Goal: Information Seeking & Learning: Check status

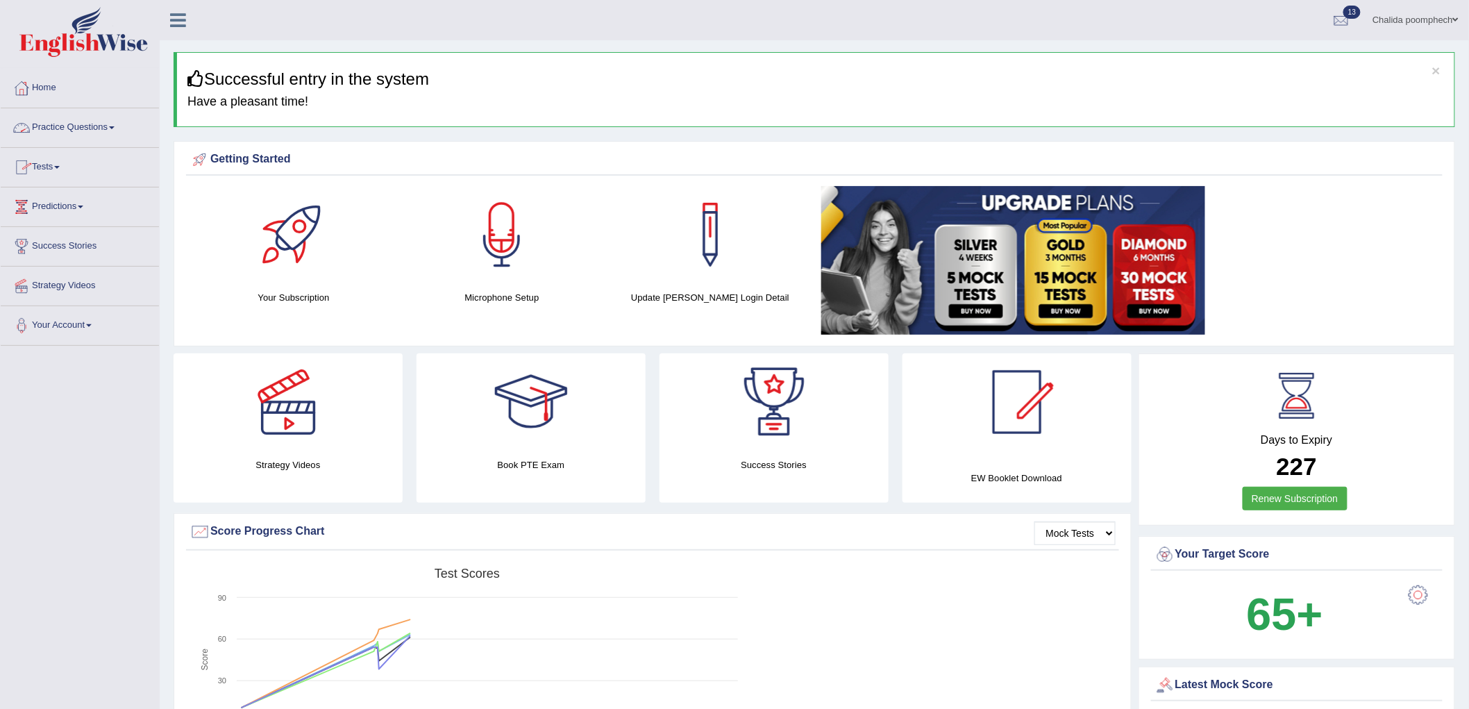
click at [74, 127] on link "Practice Questions" at bounding box center [80, 125] width 158 height 35
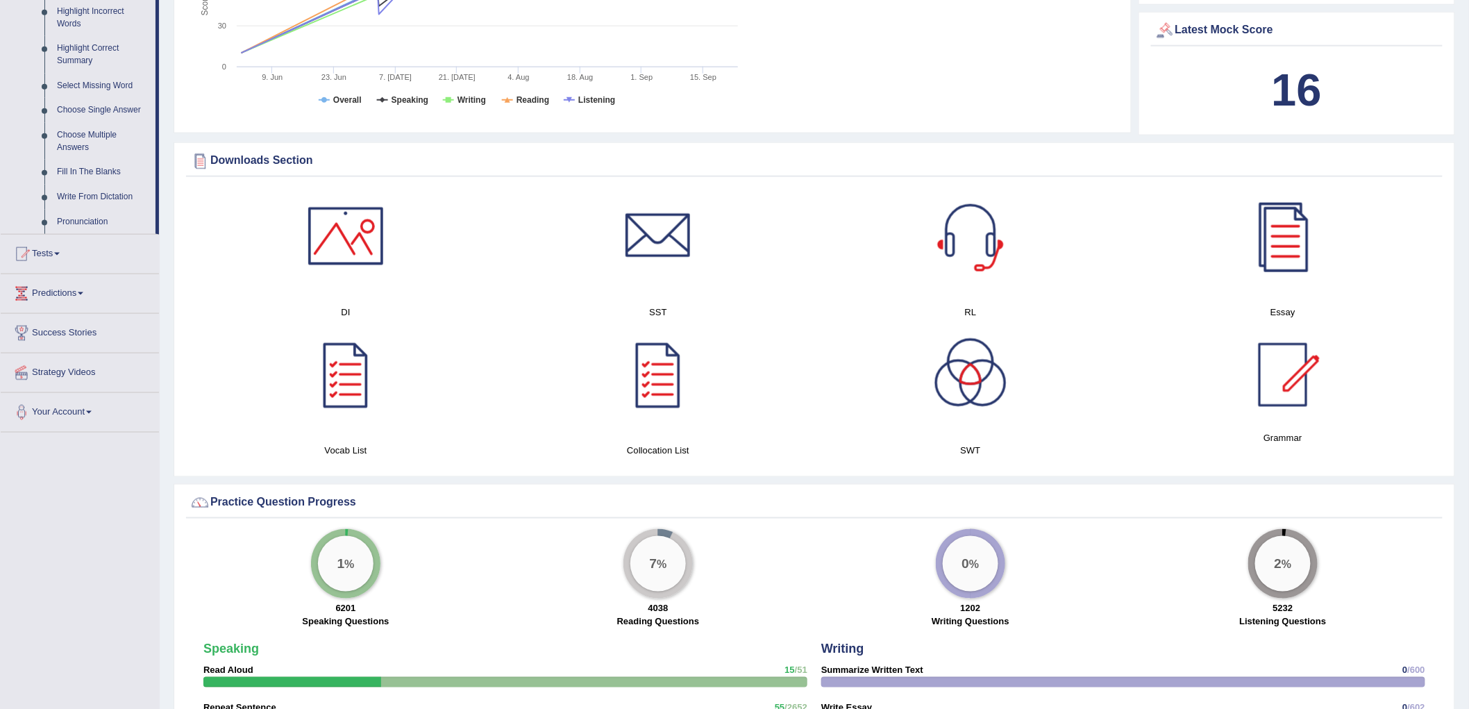
scroll to position [694, 0]
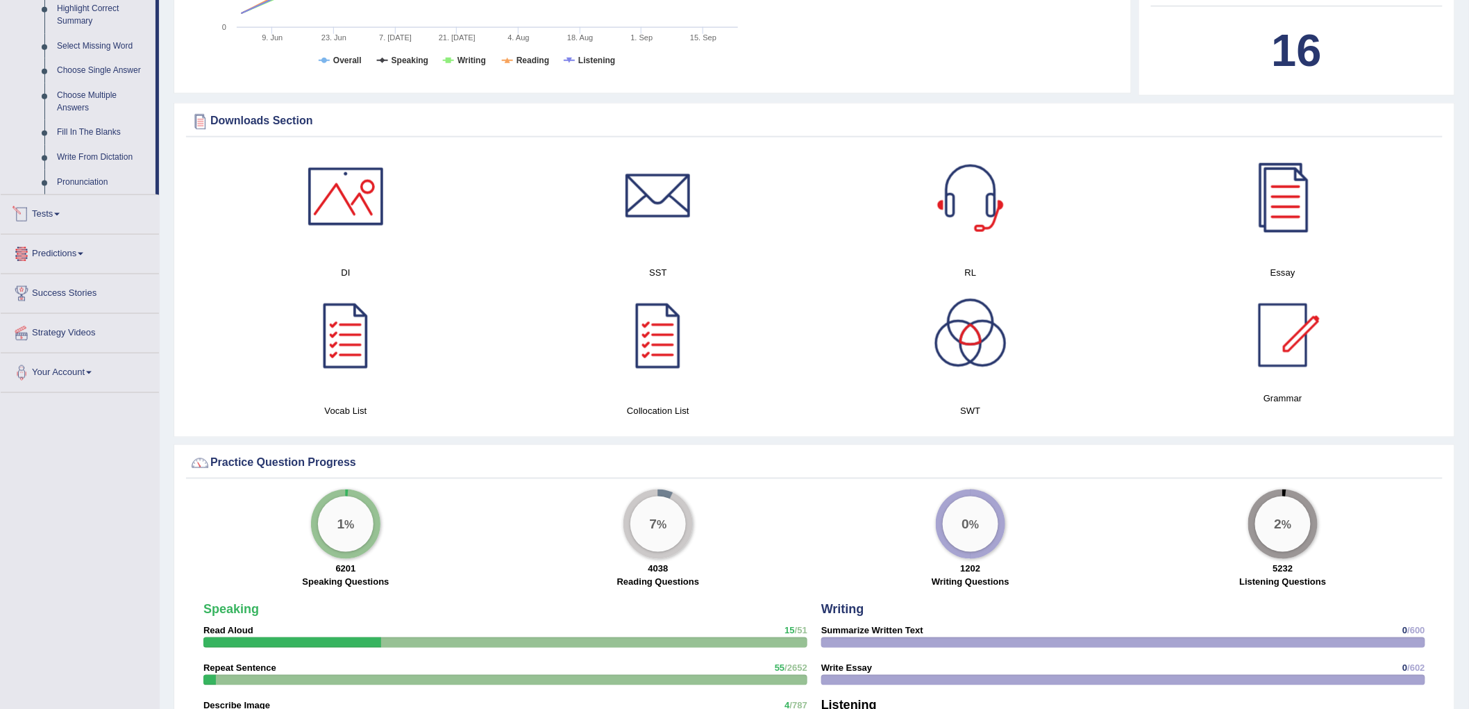
click at [52, 207] on link "Tests" at bounding box center [80, 212] width 158 height 35
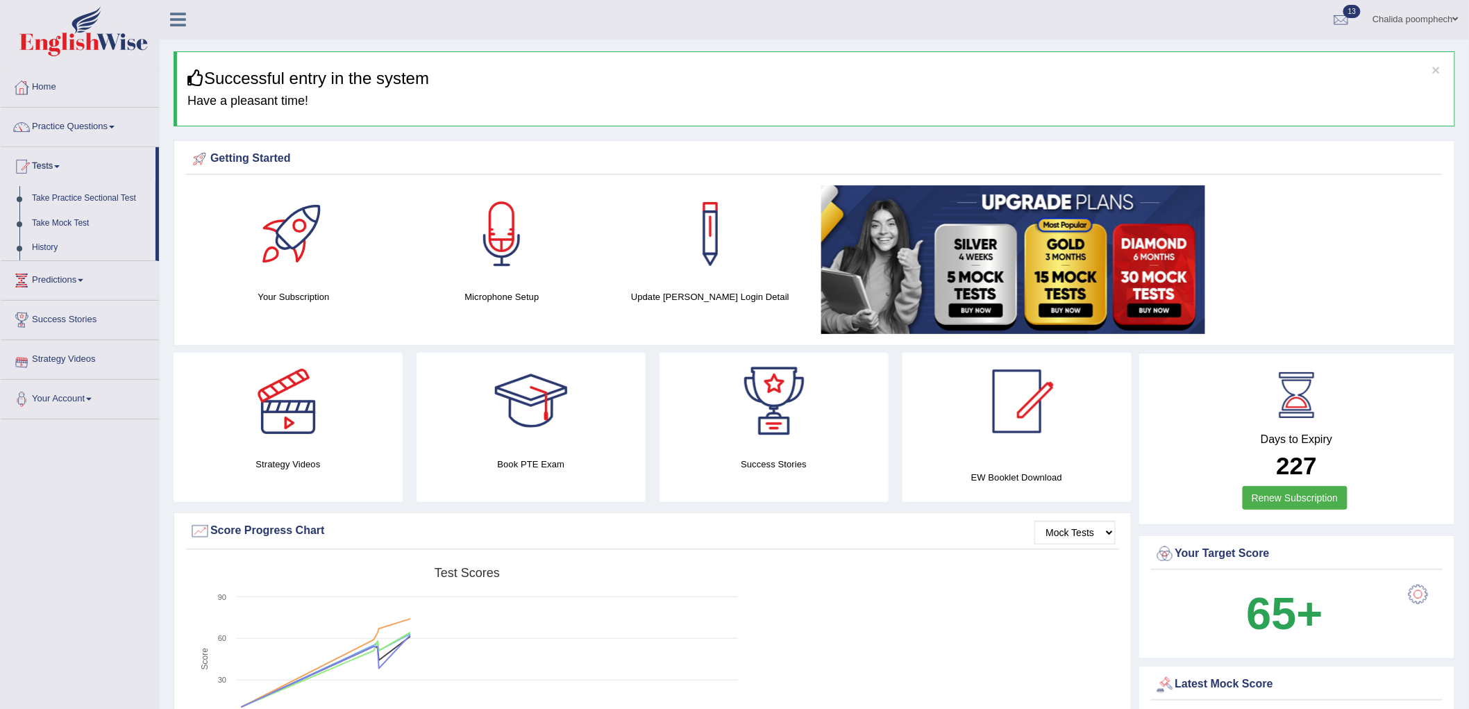
scroll to position [0, 0]
click at [105, 197] on link "Take Practice Sectional Test" at bounding box center [91, 199] width 130 height 25
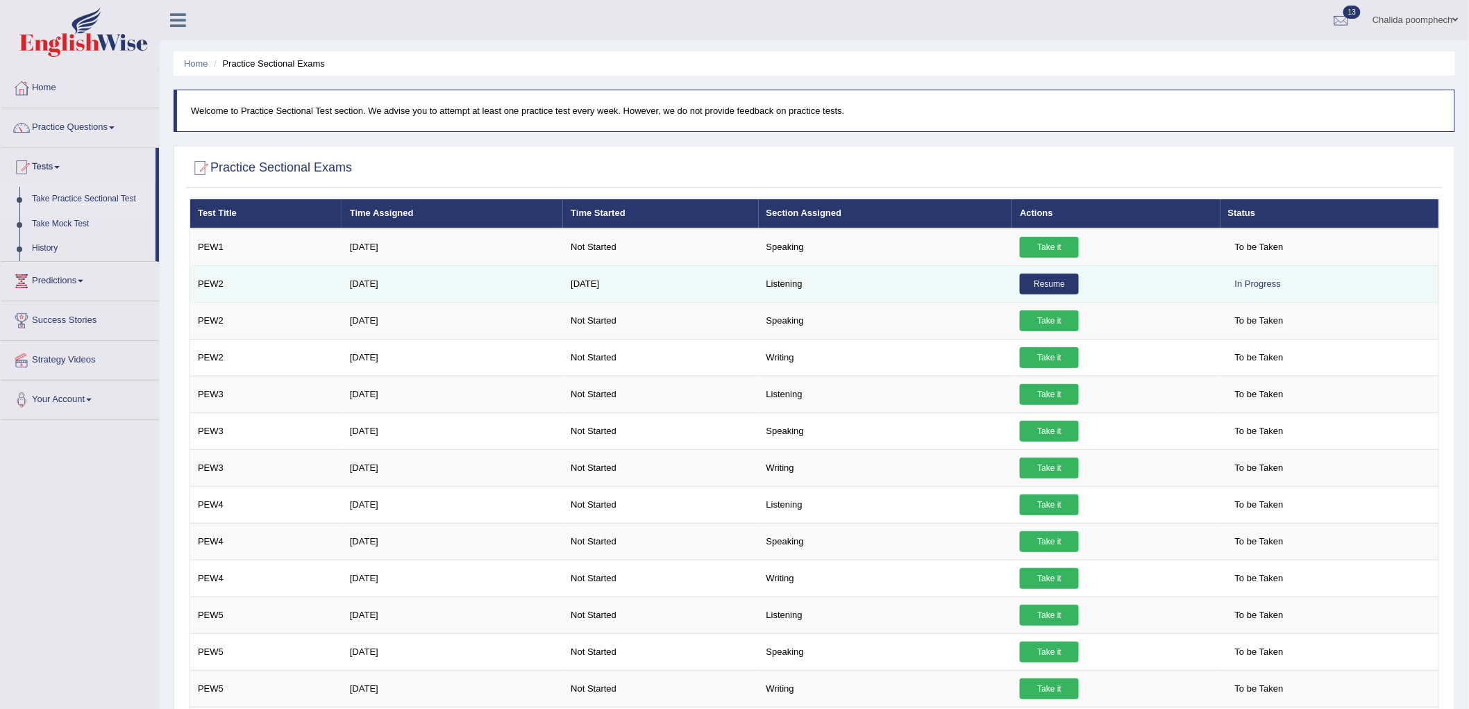
click at [1064, 286] on link "Resume" at bounding box center [1049, 284] width 59 height 21
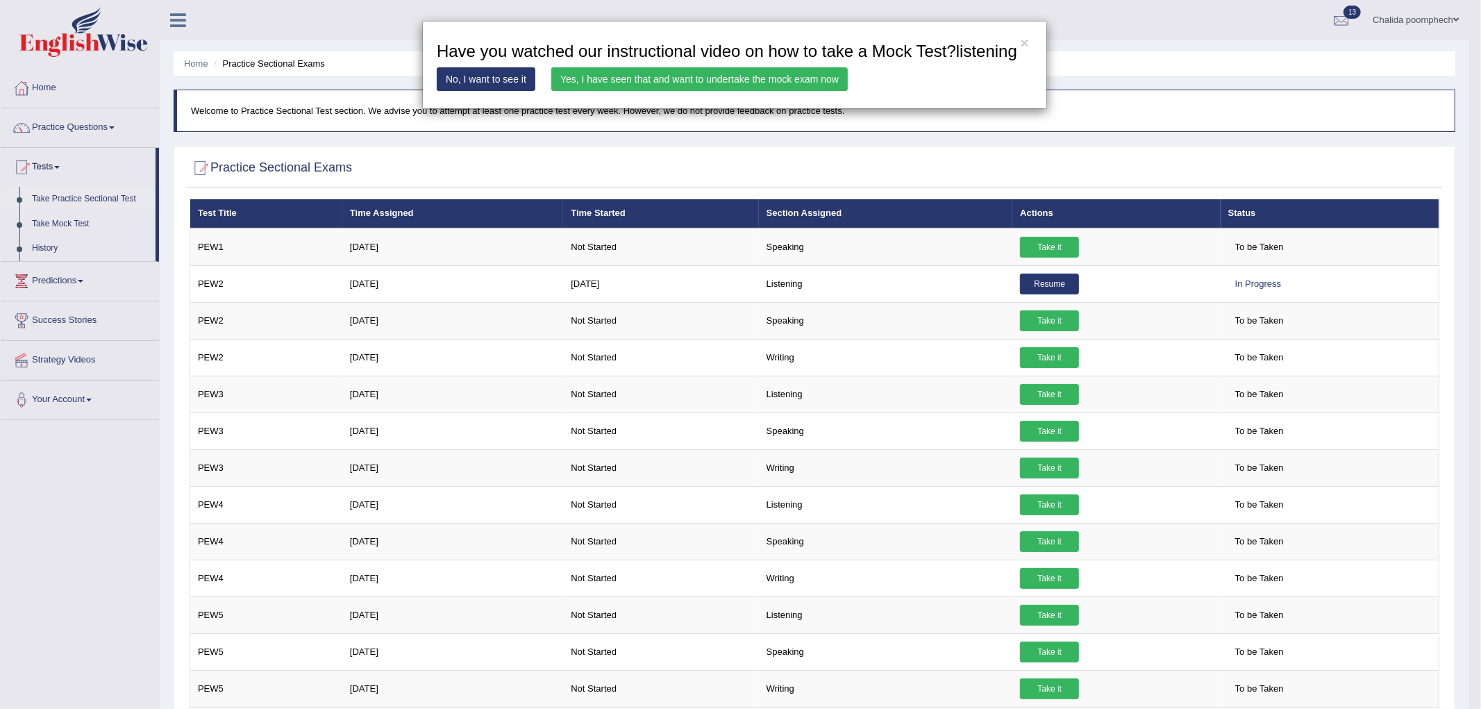
click at [735, 77] on link "Yes, I have seen that and want to undertake the mock exam now" at bounding box center [699, 79] width 296 height 24
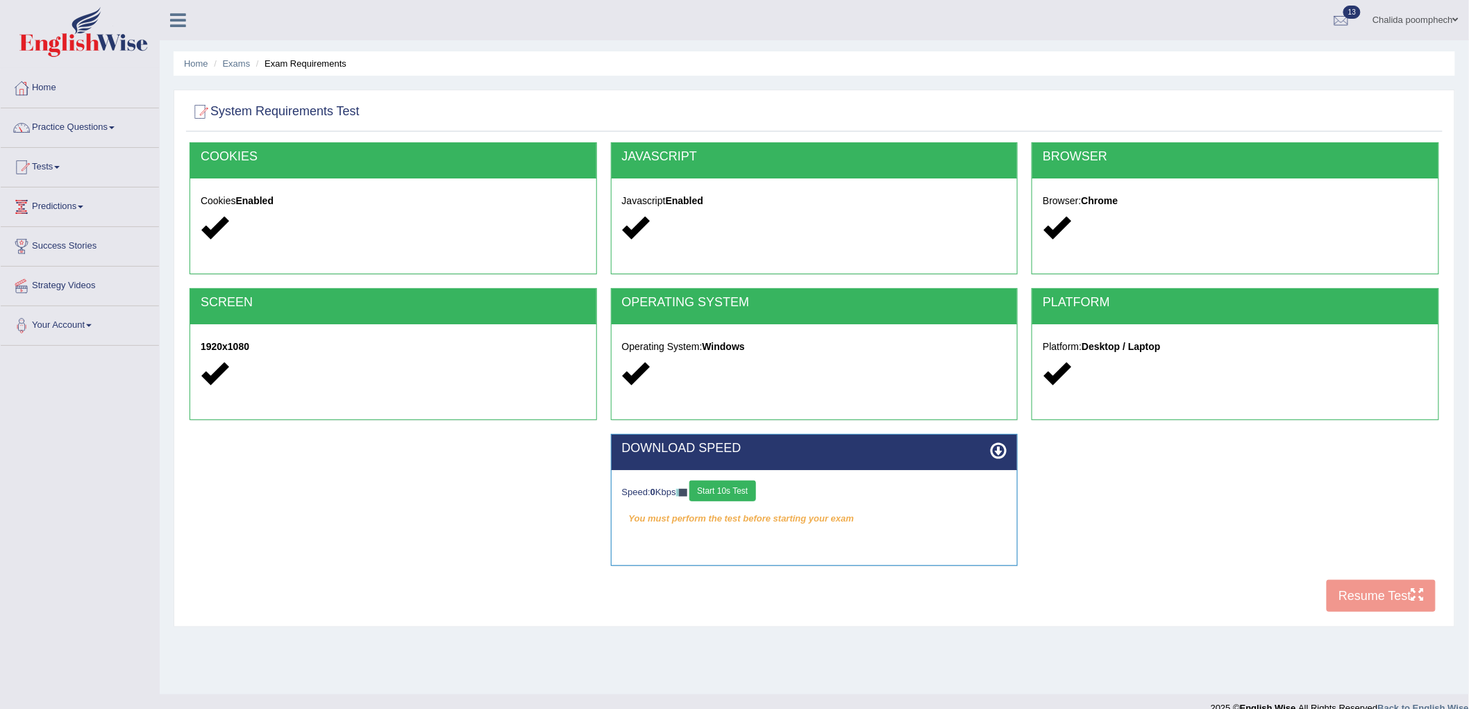
click at [748, 489] on button "Start 10s Test" at bounding box center [722, 490] width 66 height 21
click at [1346, 593] on button "Resume Test" at bounding box center [1381, 596] width 109 height 32
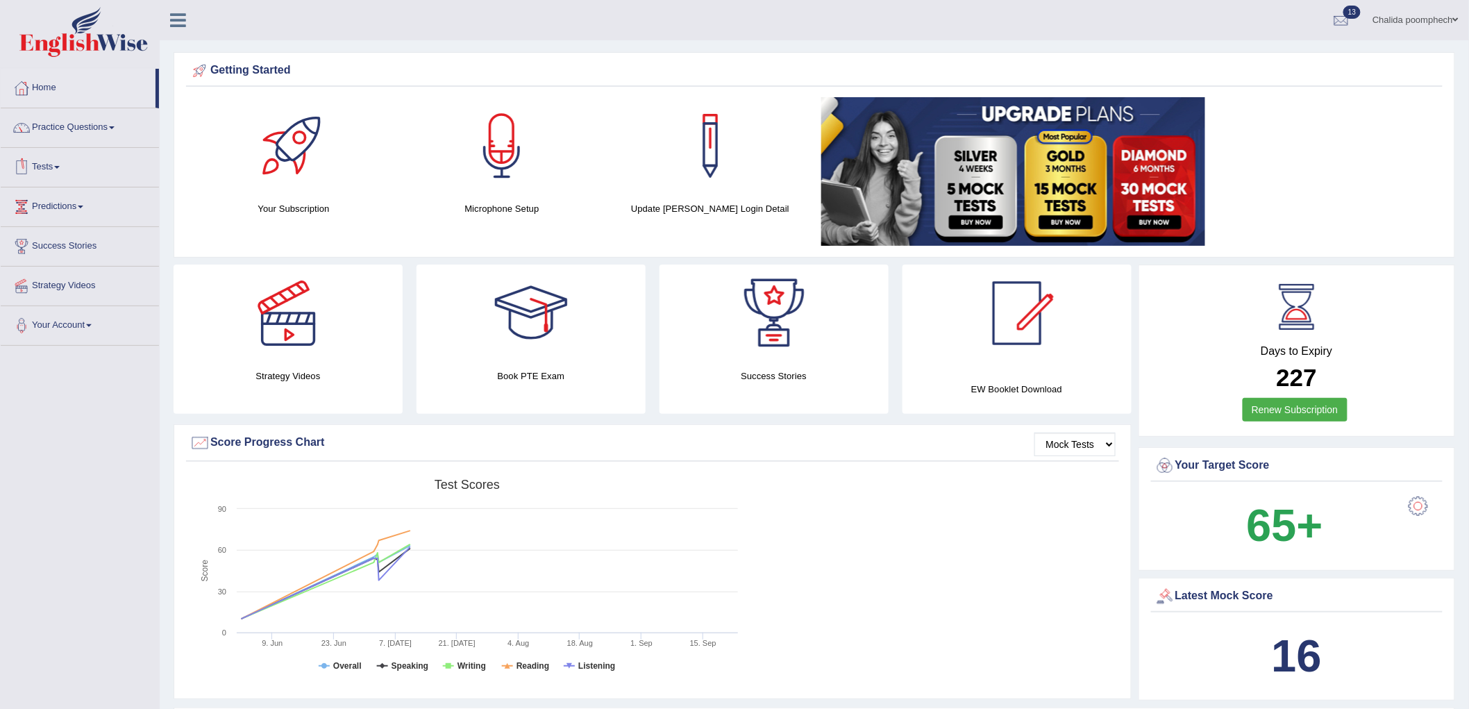
click at [54, 167] on link "Tests" at bounding box center [80, 165] width 158 height 35
click at [49, 252] on link "History" at bounding box center [91, 248] width 130 height 25
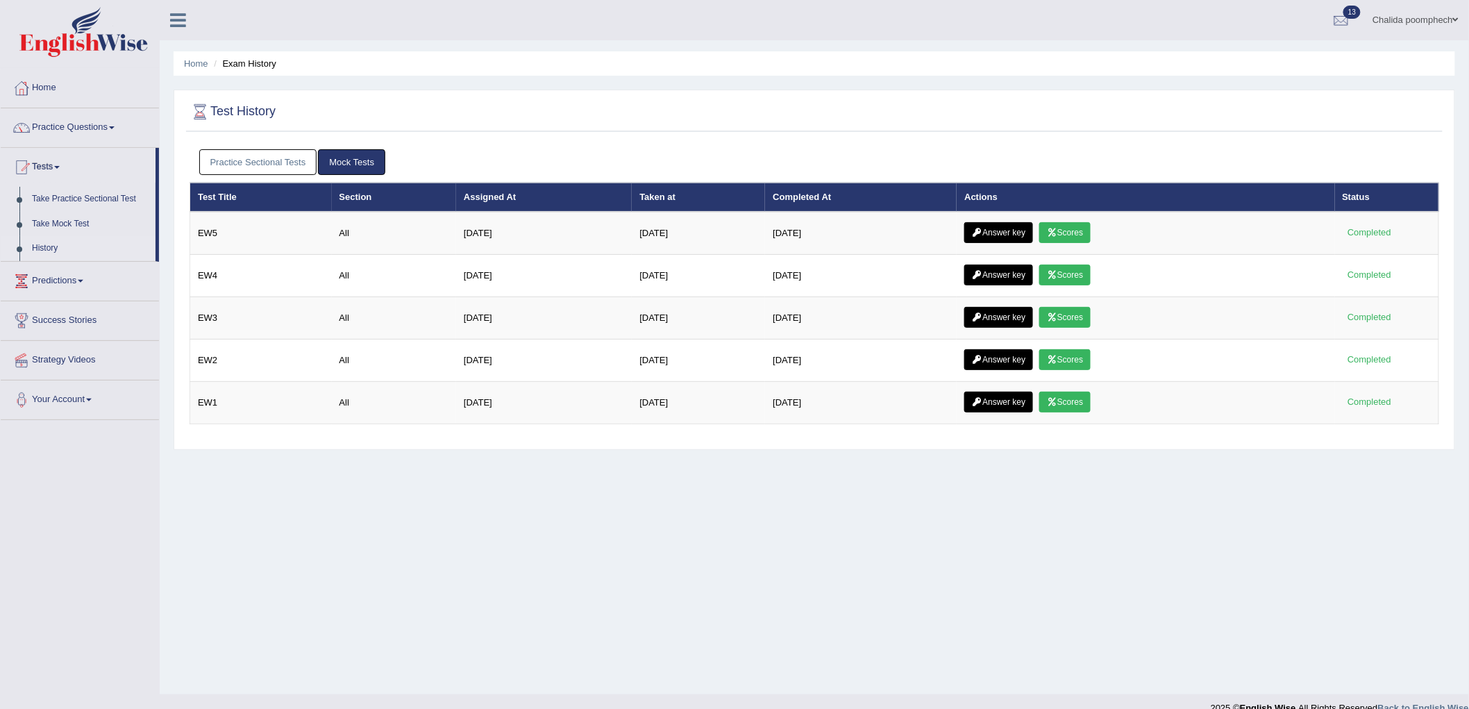
click at [45, 246] on link "History" at bounding box center [91, 248] width 130 height 25
click at [49, 251] on link "History" at bounding box center [91, 248] width 130 height 25
click at [66, 199] on link "Take Practice Sectional Test" at bounding box center [91, 199] width 130 height 25
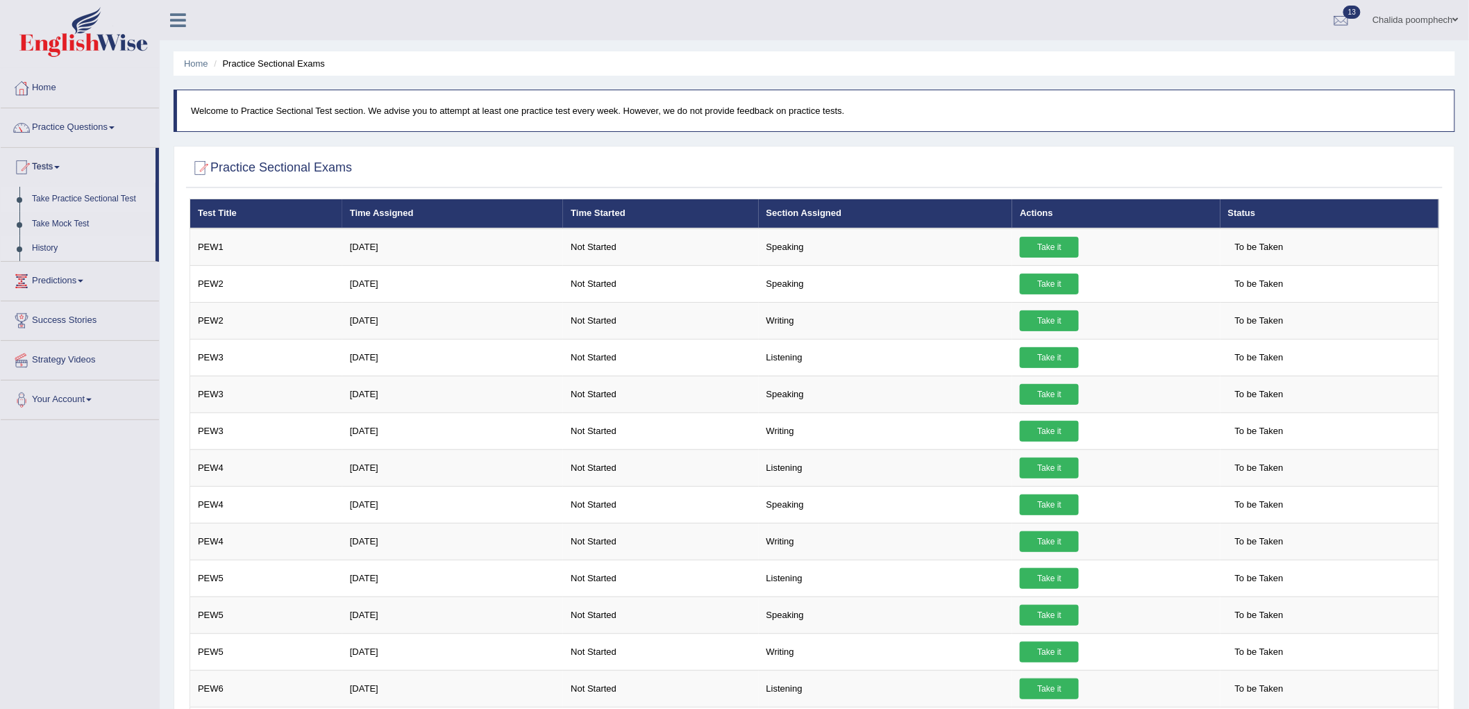
click at [42, 250] on link "History" at bounding box center [91, 248] width 130 height 25
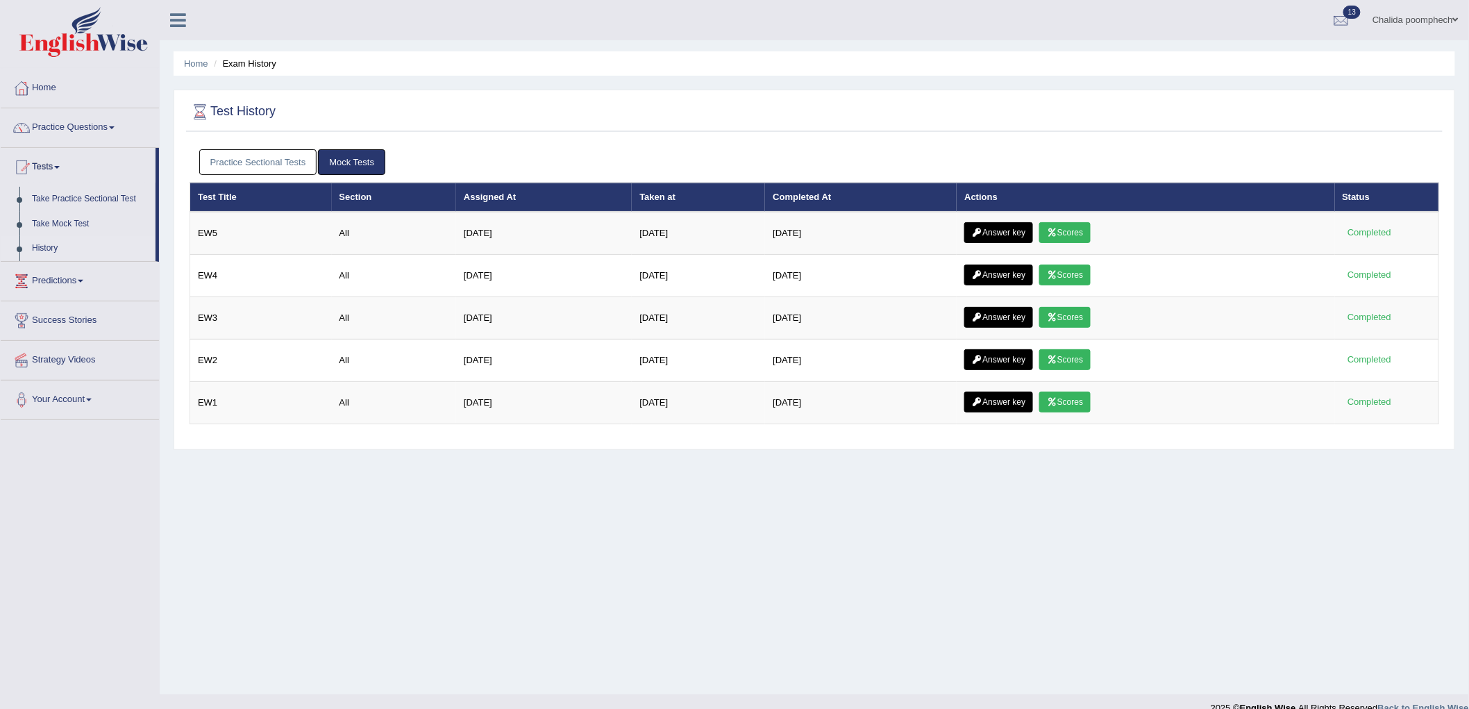
click at [287, 160] on link "Practice Sectional Tests" at bounding box center [258, 162] width 118 height 26
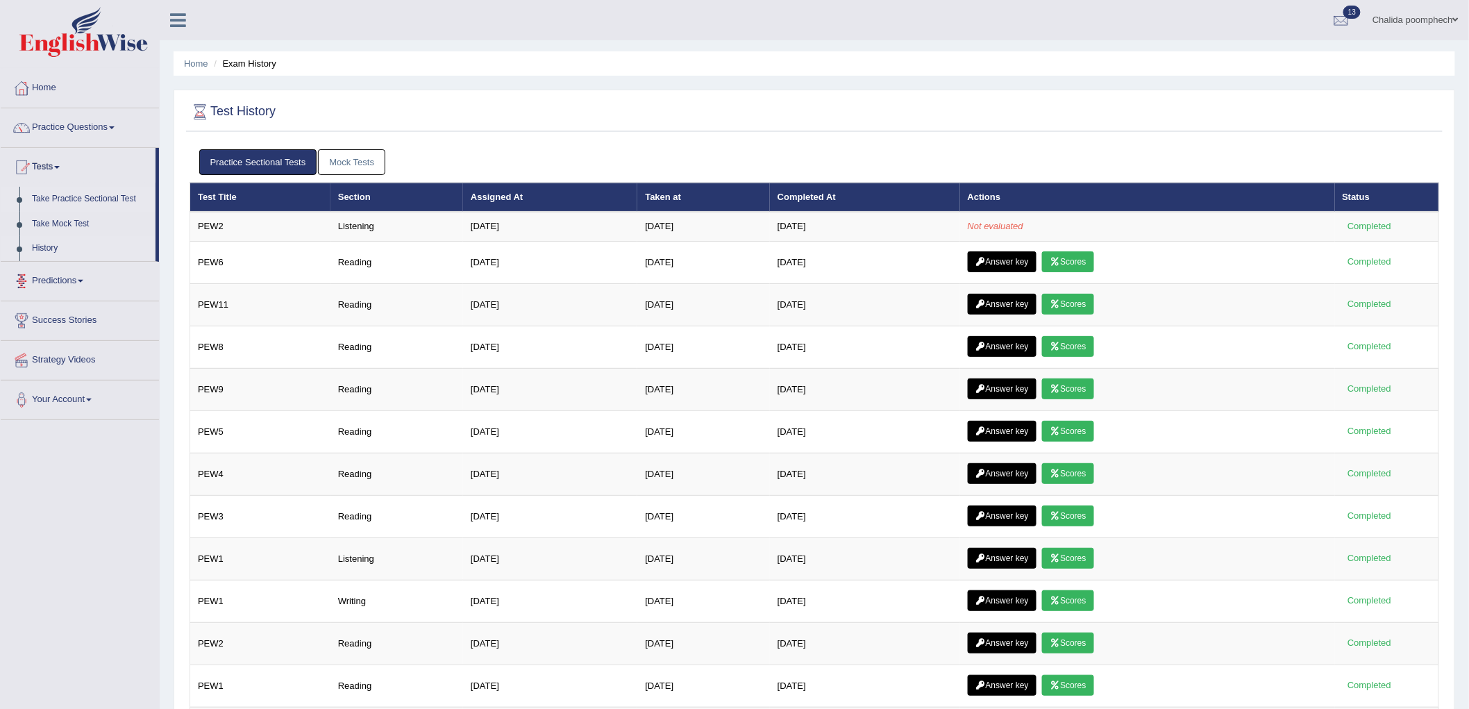
click at [76, 199] on link "Take Practice Sectional Test" at bounding box center [91, 199] width 130 height 25
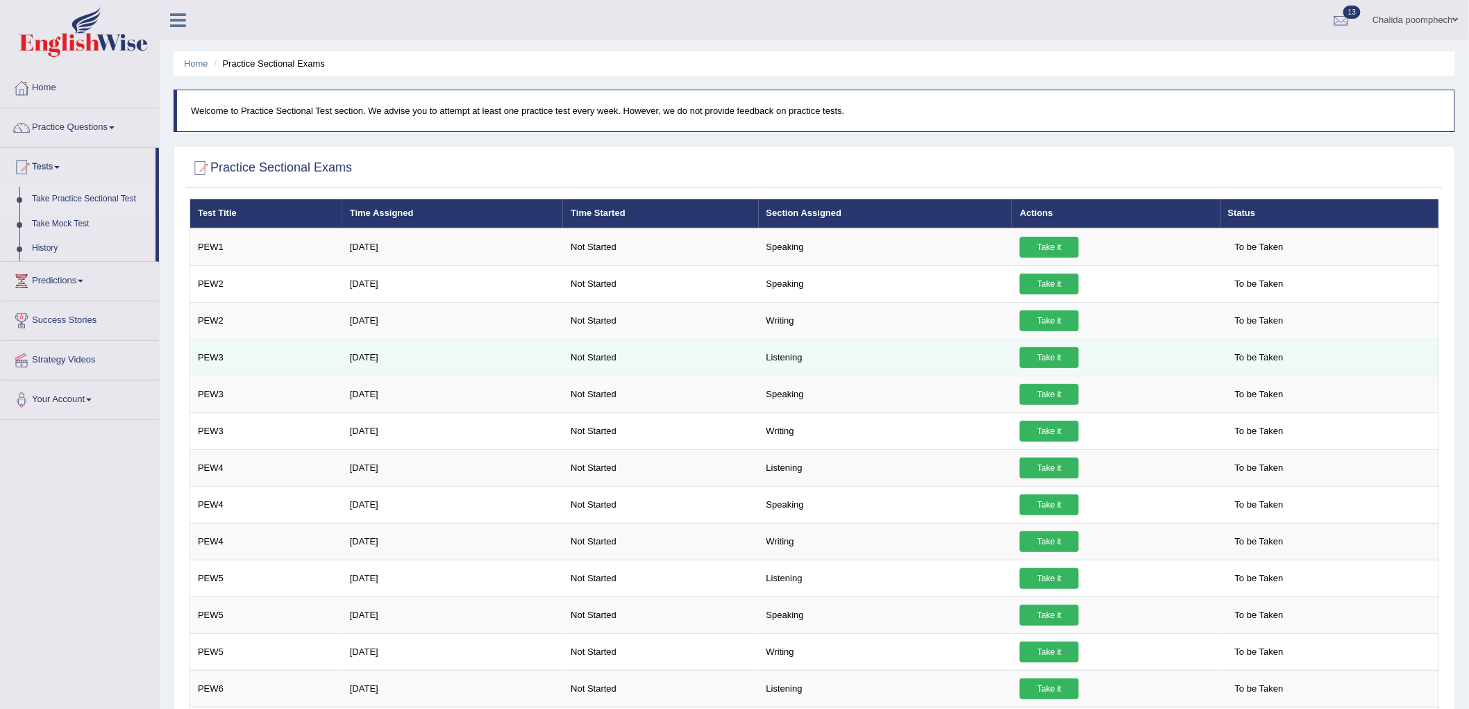
click at [1058, 361] on link "Take it" at bounding box center [1049, 357] width 59 height 21
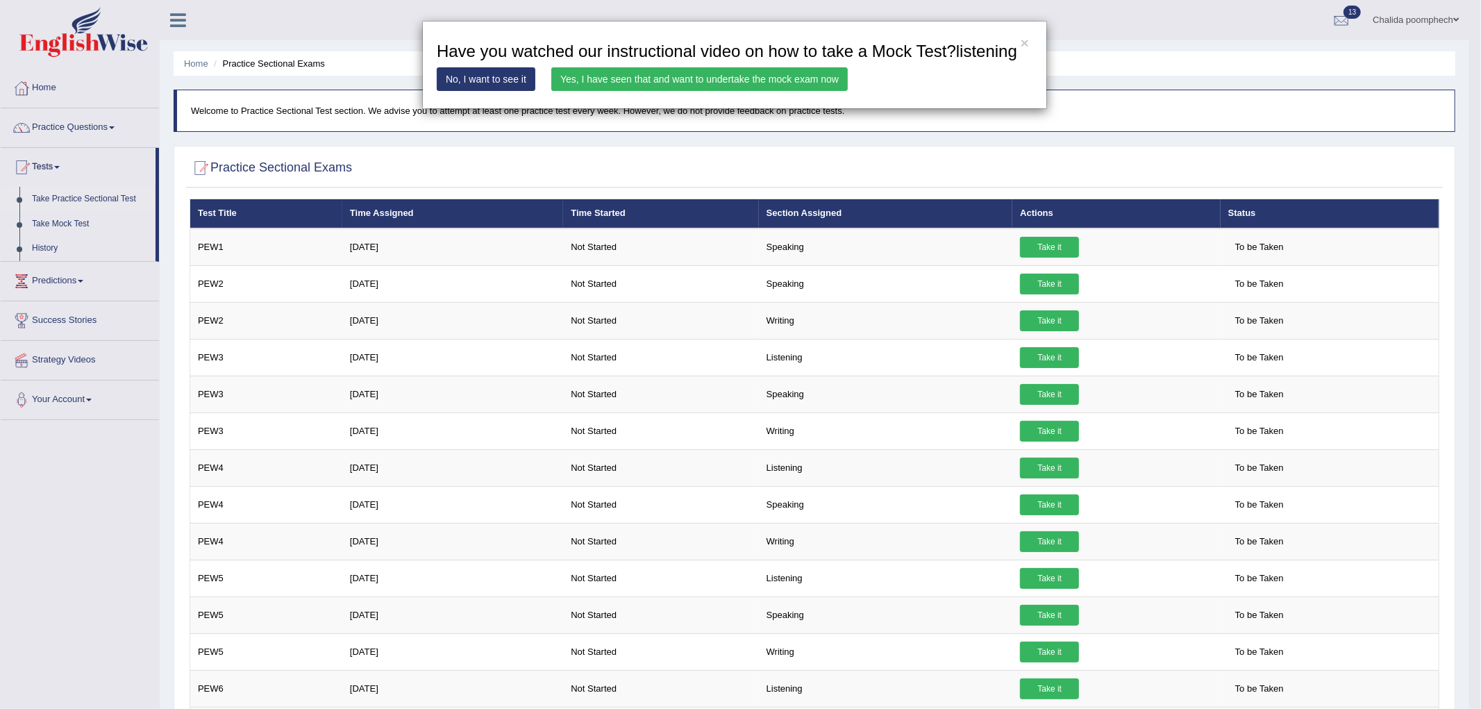
click at [821, 81] on link "Yes, I have seen that and want to undertake the mock exam now" at bounding box center [699, 79] width 296 height 24
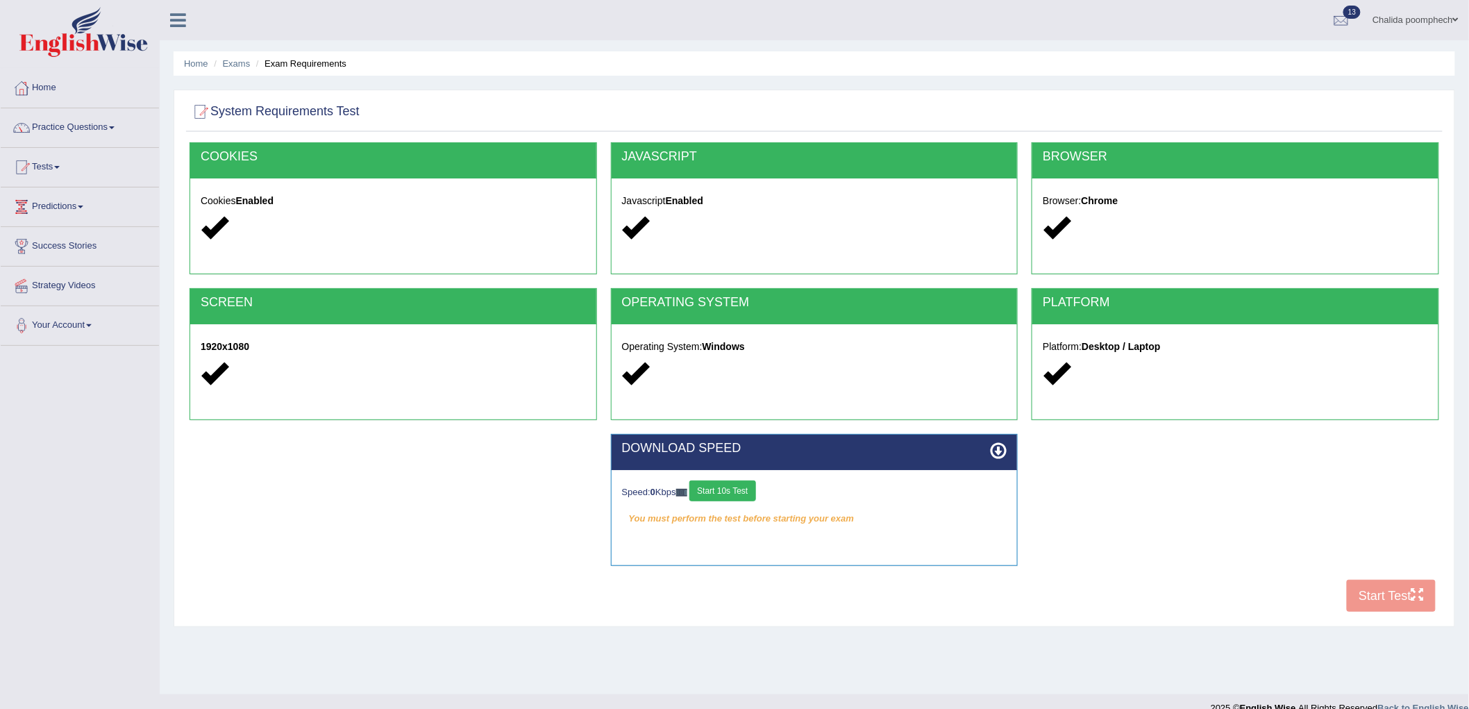
click at [739, 493] on button "Start 10s Test" at bounding box center [722, 490] width 66 height 21
click at [1394, 594] on div "COOKIES Cookies Enabled JAVASCRIPT Javascript Enabled BROWSER Browser: Chrome S…" at bounding box center [814, 380] width 1257 height 477
click at [1379, 599] on button "Start Test" at bounding box center [1391, 596] width 89 height 32
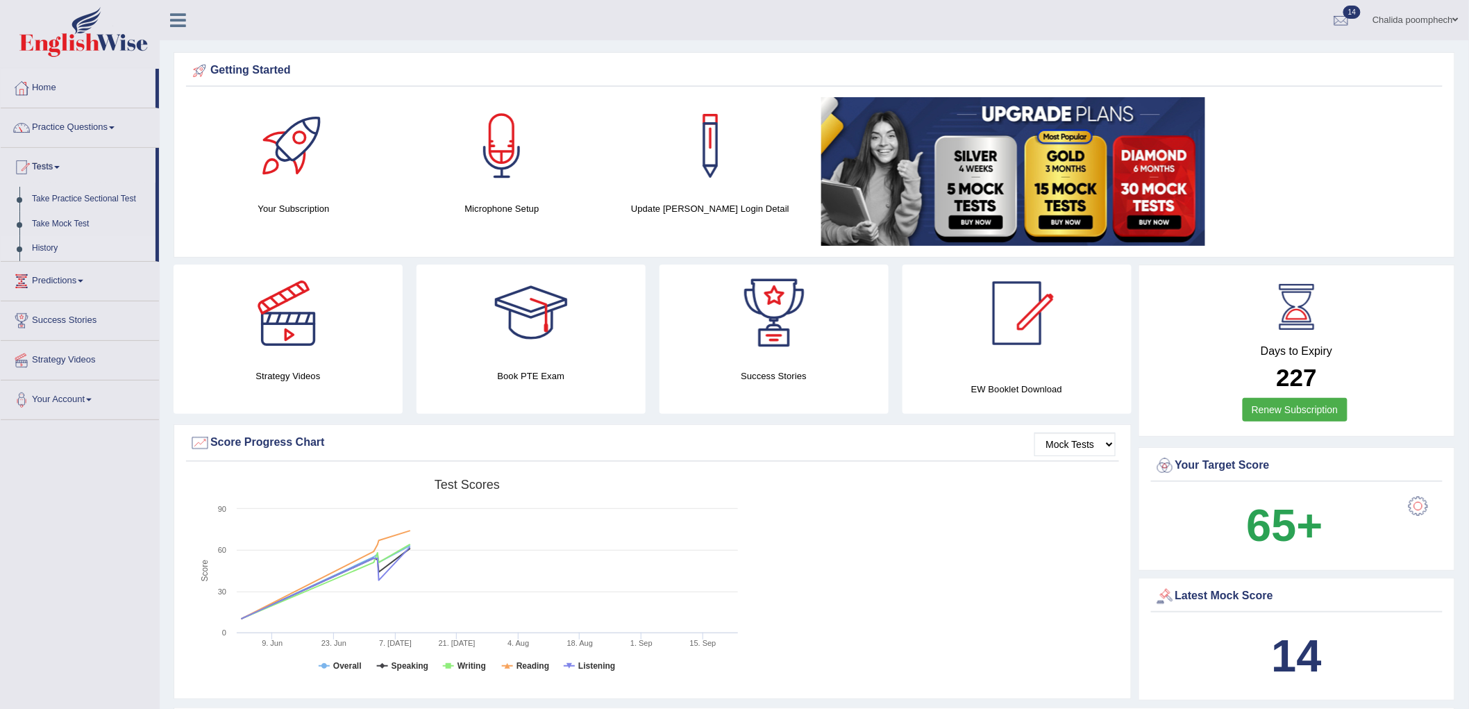
click at [49, 246] on link "History" at bounding box center [91, 248] width 130 height 25
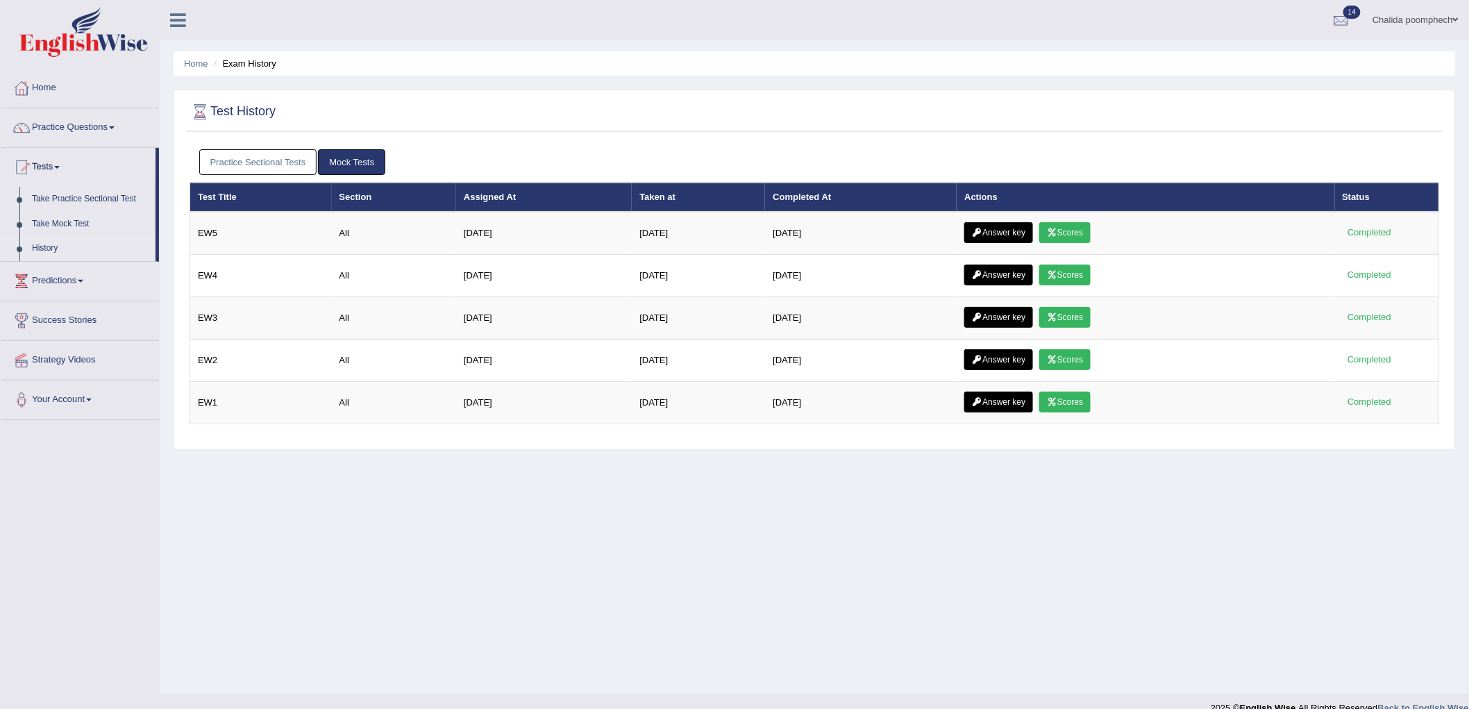
click at [296, 163] on link "Practice Sectional Tests" at bounding box center [258, 162] width 118 height 26
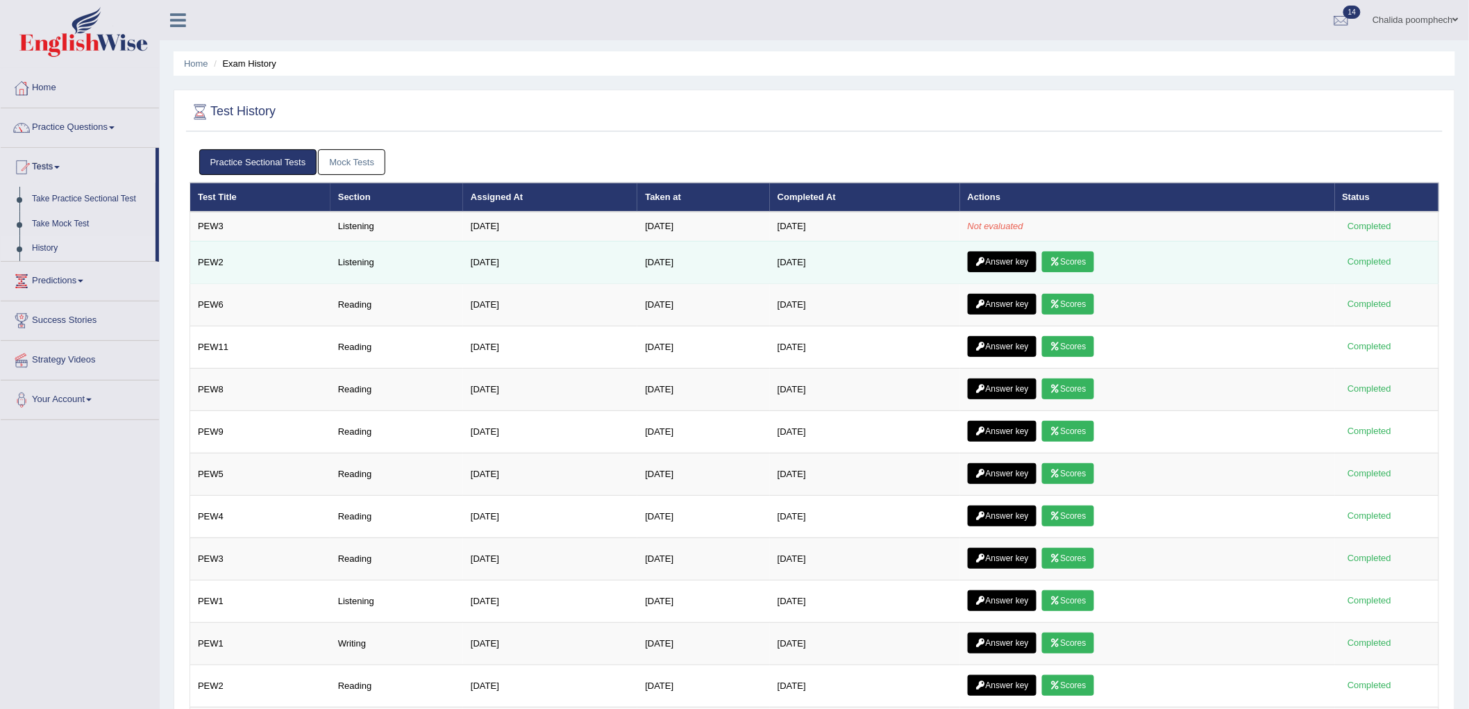
click at [986, 261] on icon at bounding box center [981, 262] width 10 height 8
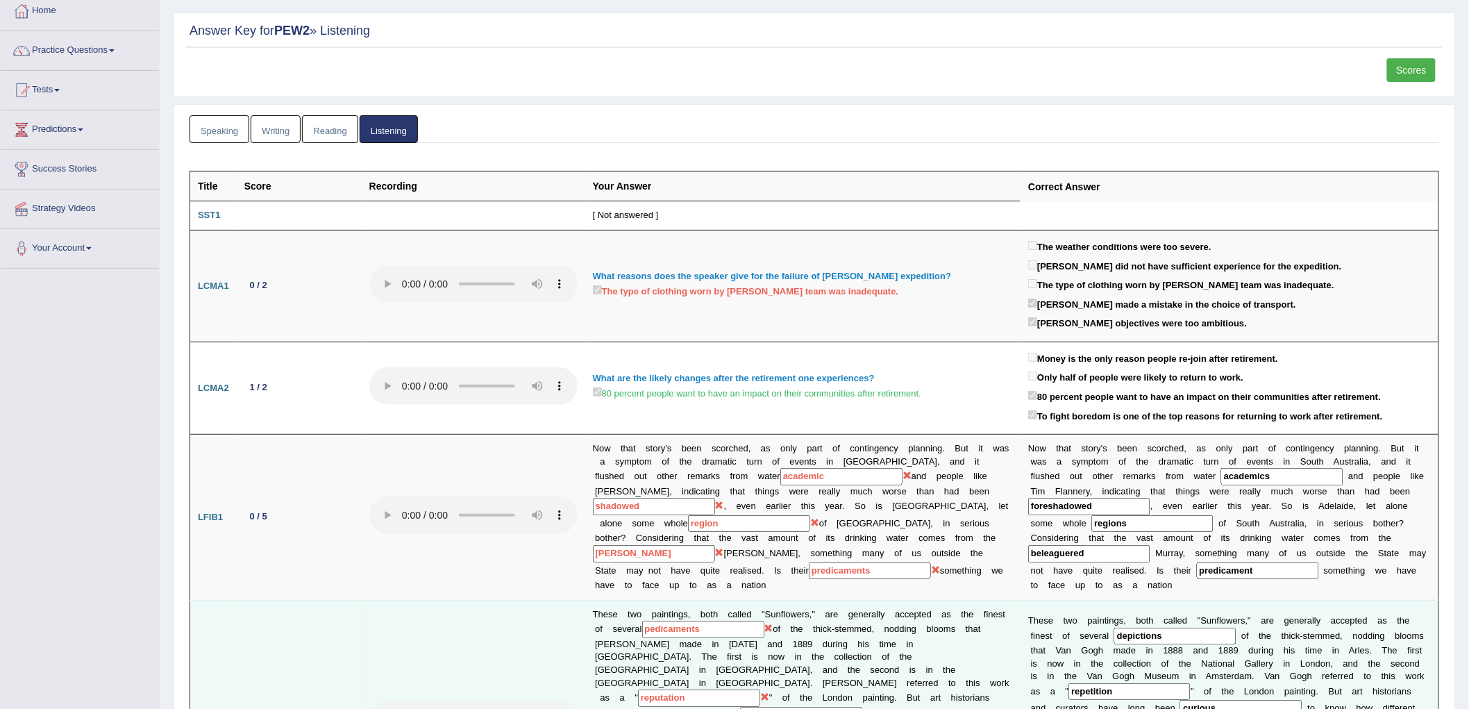
scroll to position [58, 0]
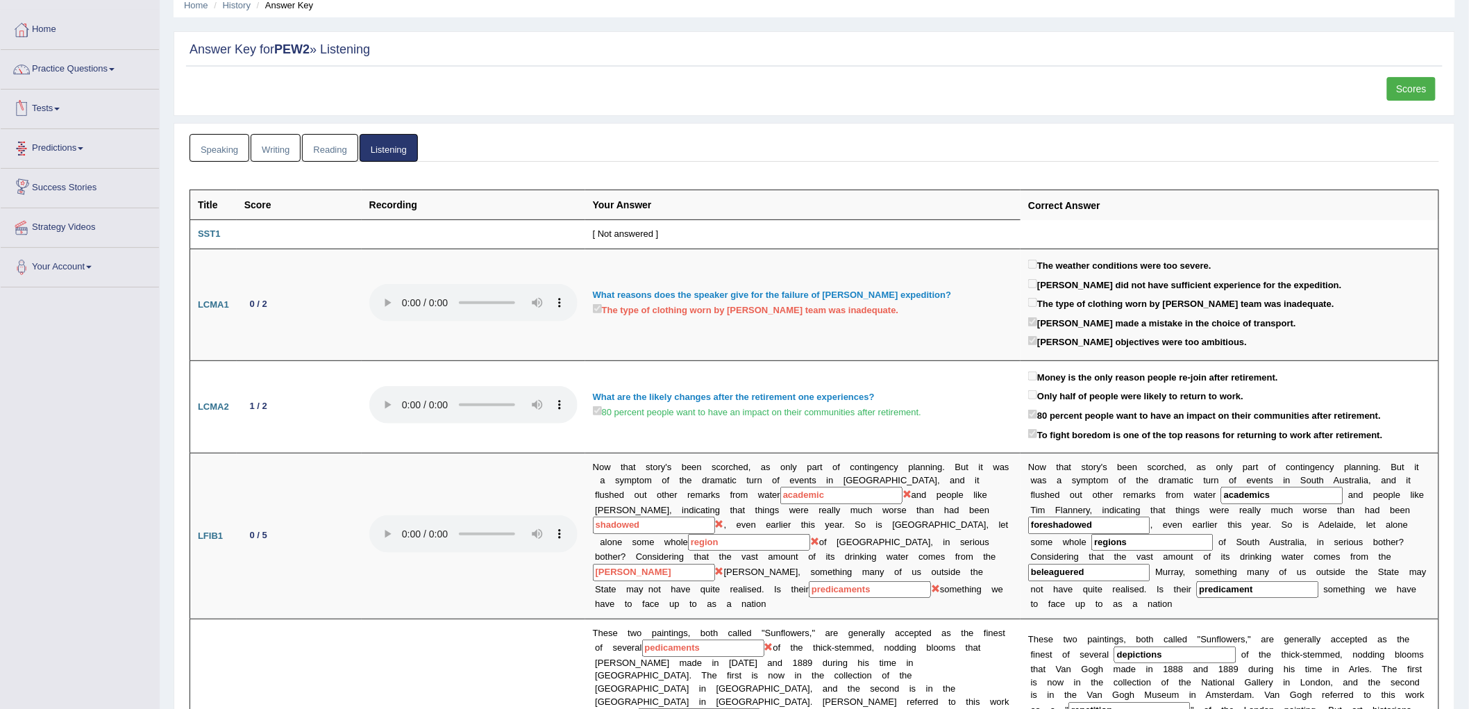
click at [59, 102] on link "Tests" at bounding box center [80, 107] width 158 height 35
click at [42, 192] on link "History" at bounding box center [91, 190] width 130 height 25
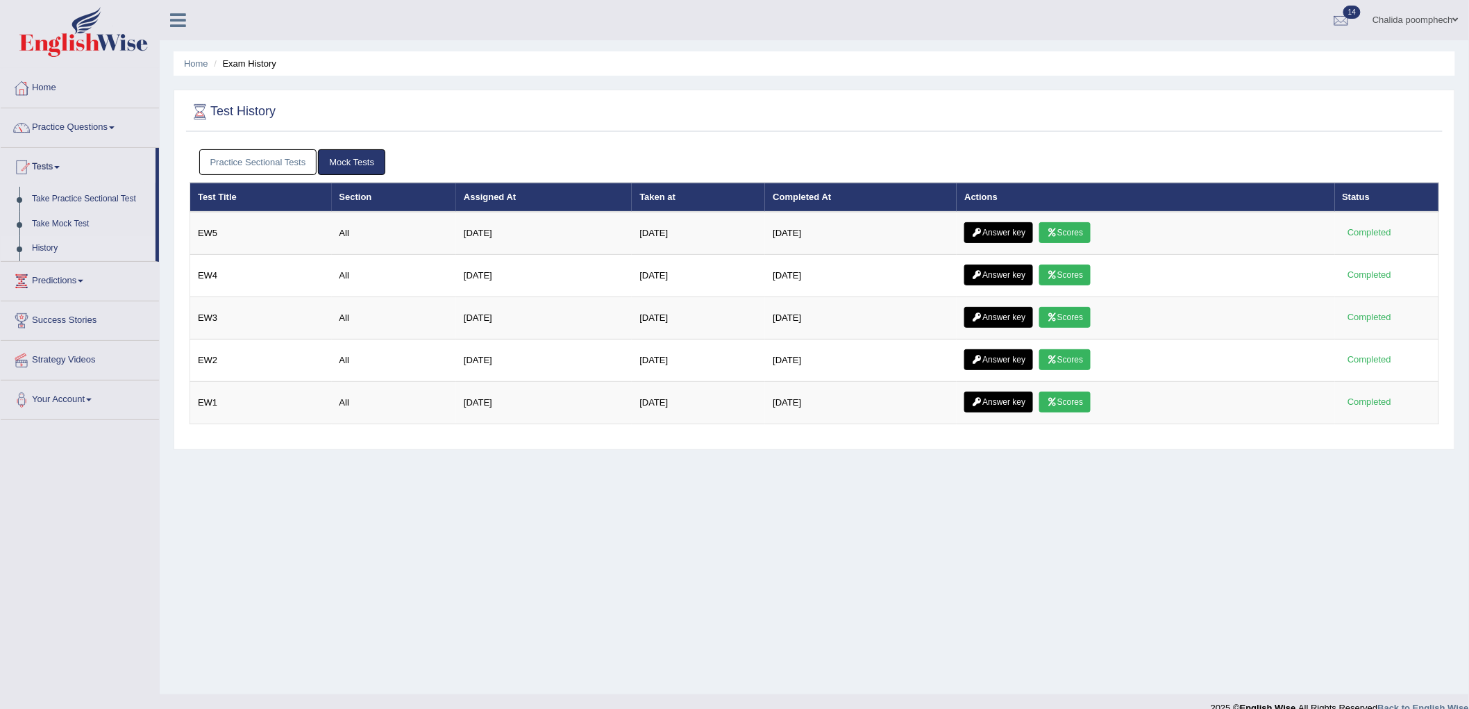
click at [299, 163] on link "Practice Sectional Tests" at bounding box center [258, 162] width 118 height 26
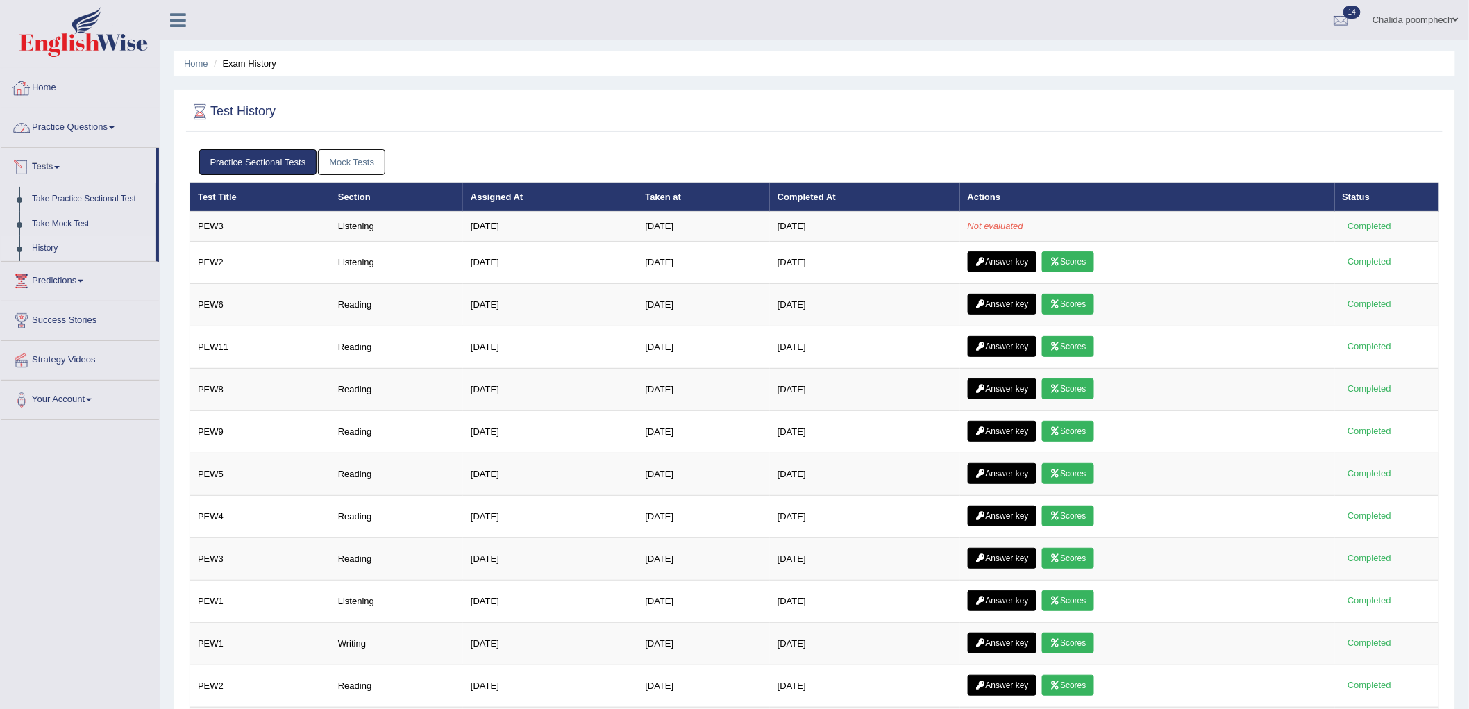
click at [73, 127] on link "Practice Questions" at bounding box center [80, 125] width 158 height 35
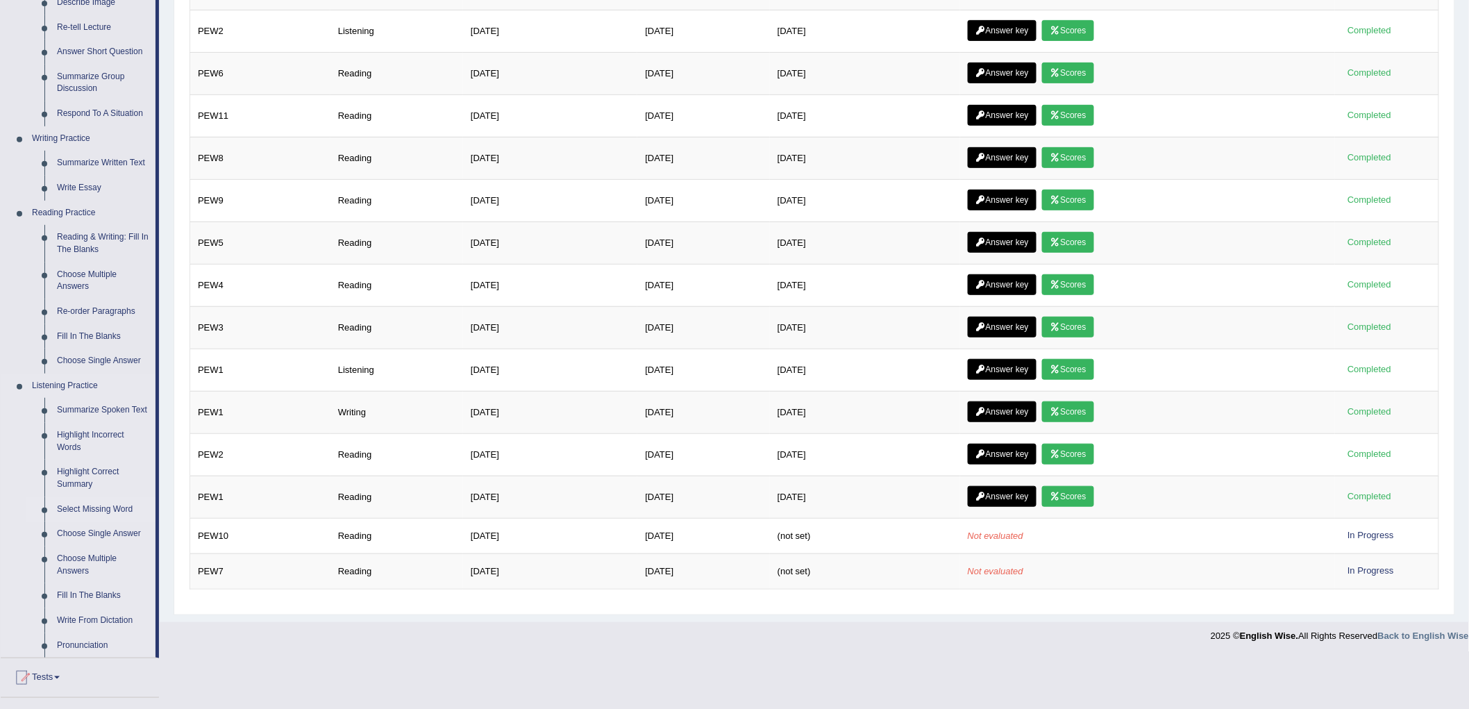
scroll to position [308, 0]
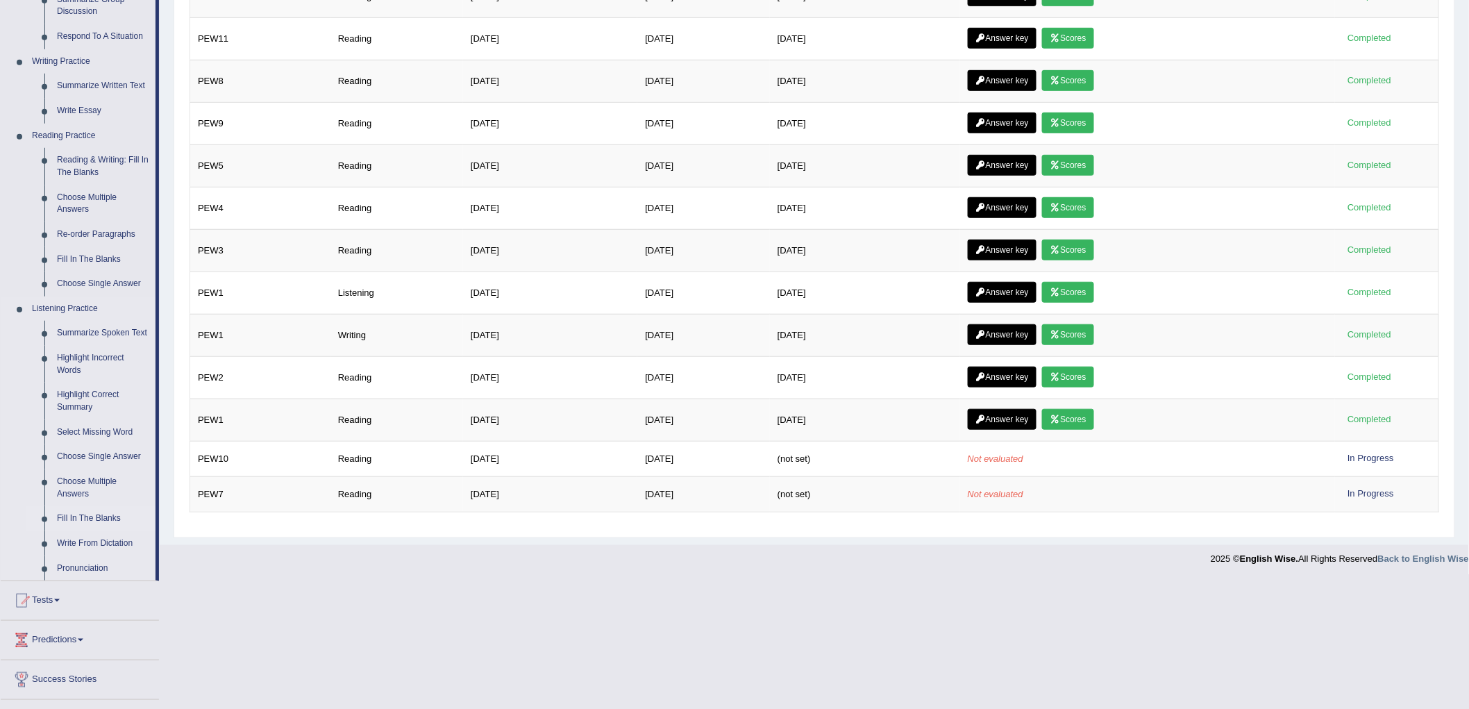
click at [90, 512] on link "Fill In The Blanks" at bounding box center [103, 518] width 105 height 25
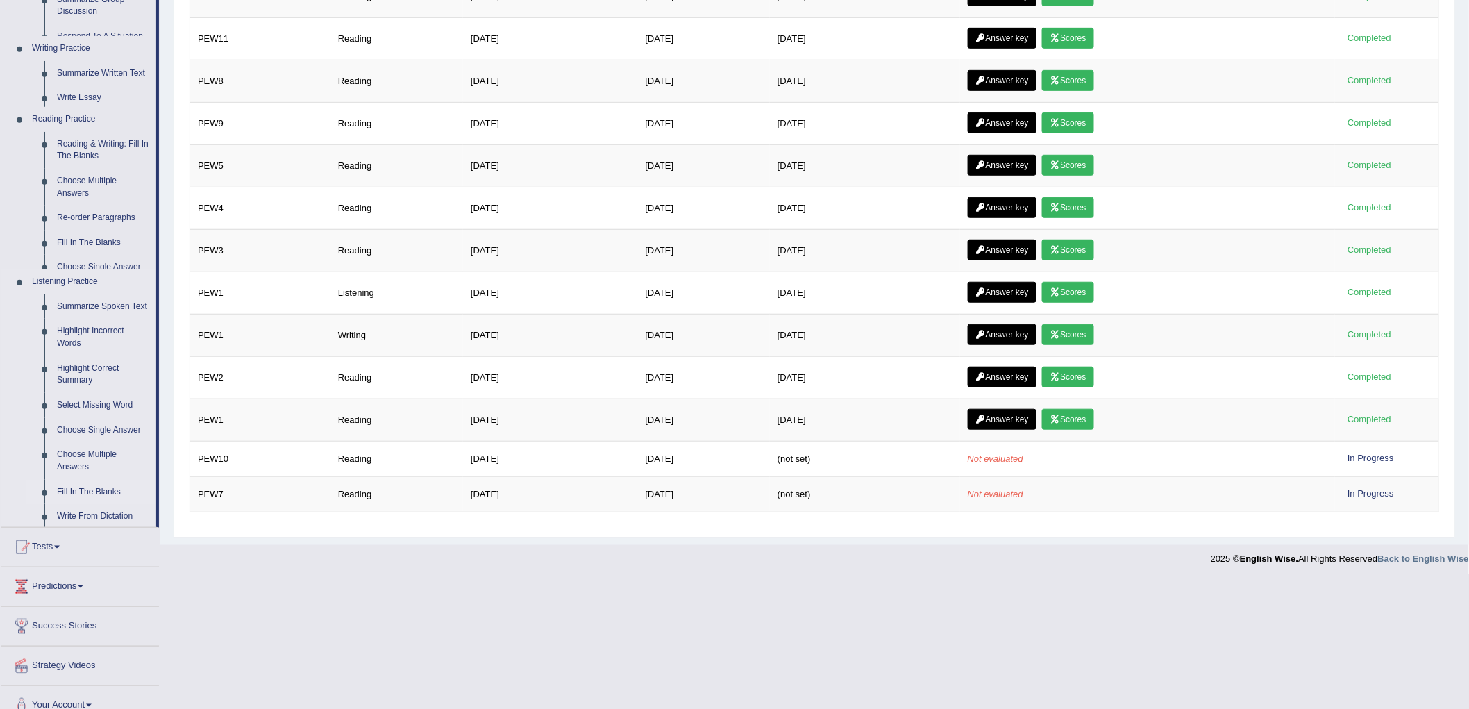
scroll to position [181, 0]
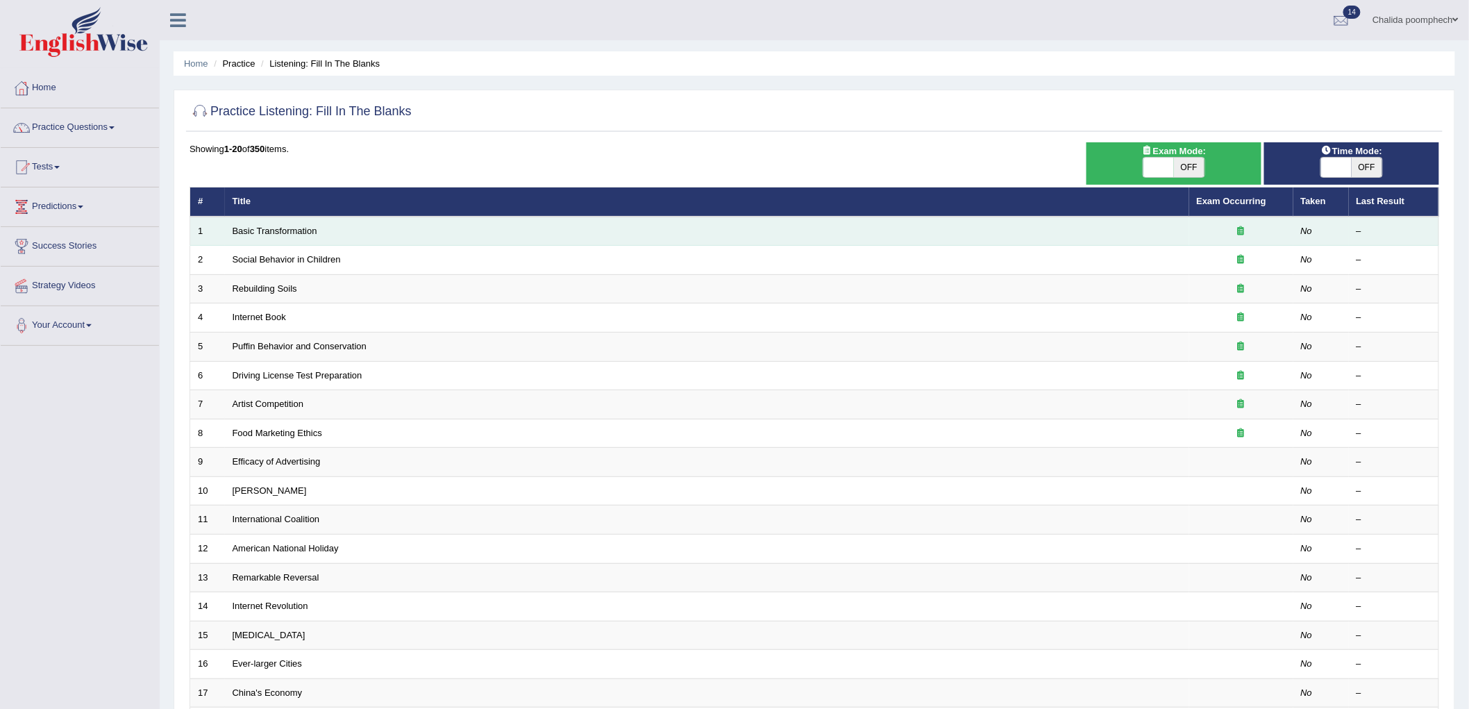
click at [281, 224] on td "Basic Transformation" at bounding box center [707, 231] width 964 height 29
click at [283, 236] on td "Basic Transformation" at bounding box center [707, 231] width 964 height 29
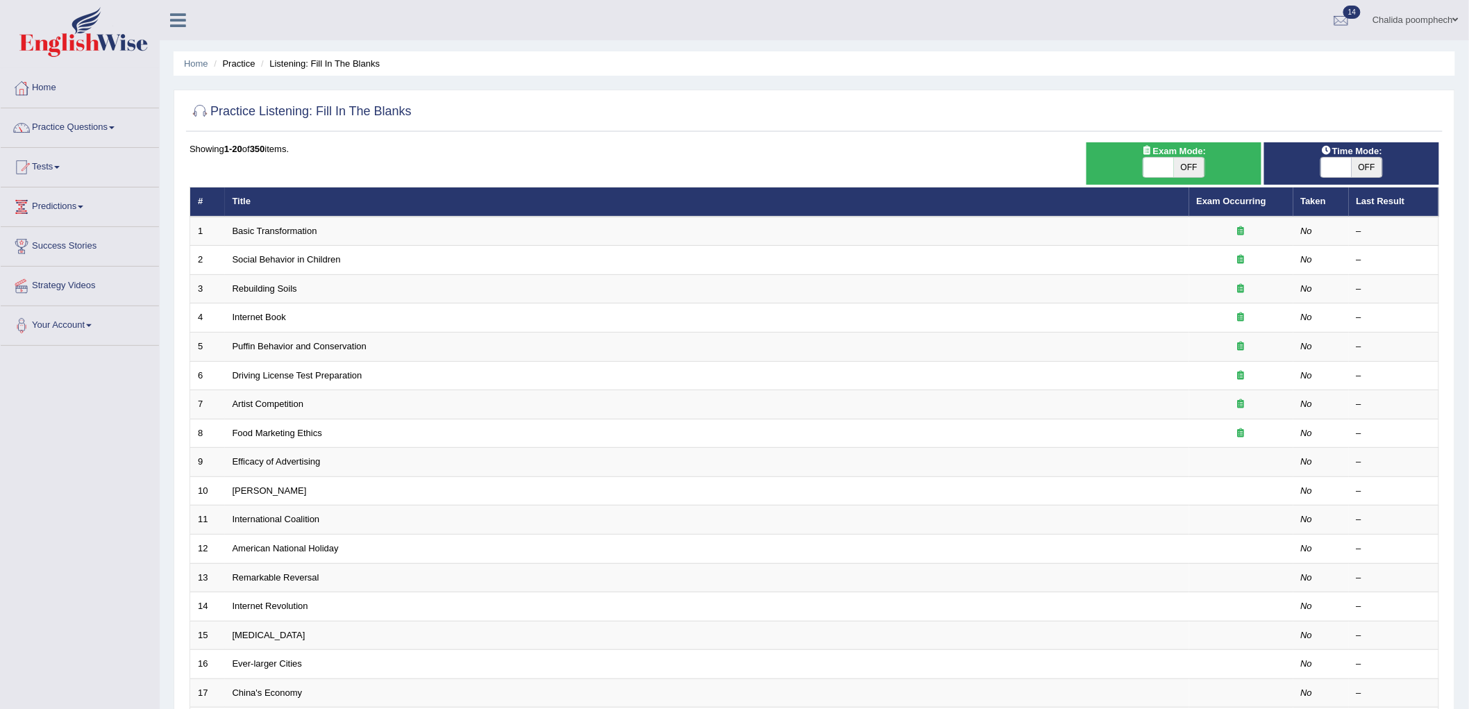
click at [1196, 165] on span "OFF" at bounding box center [1189, 167] width 31 height 19
checkbox input "true"
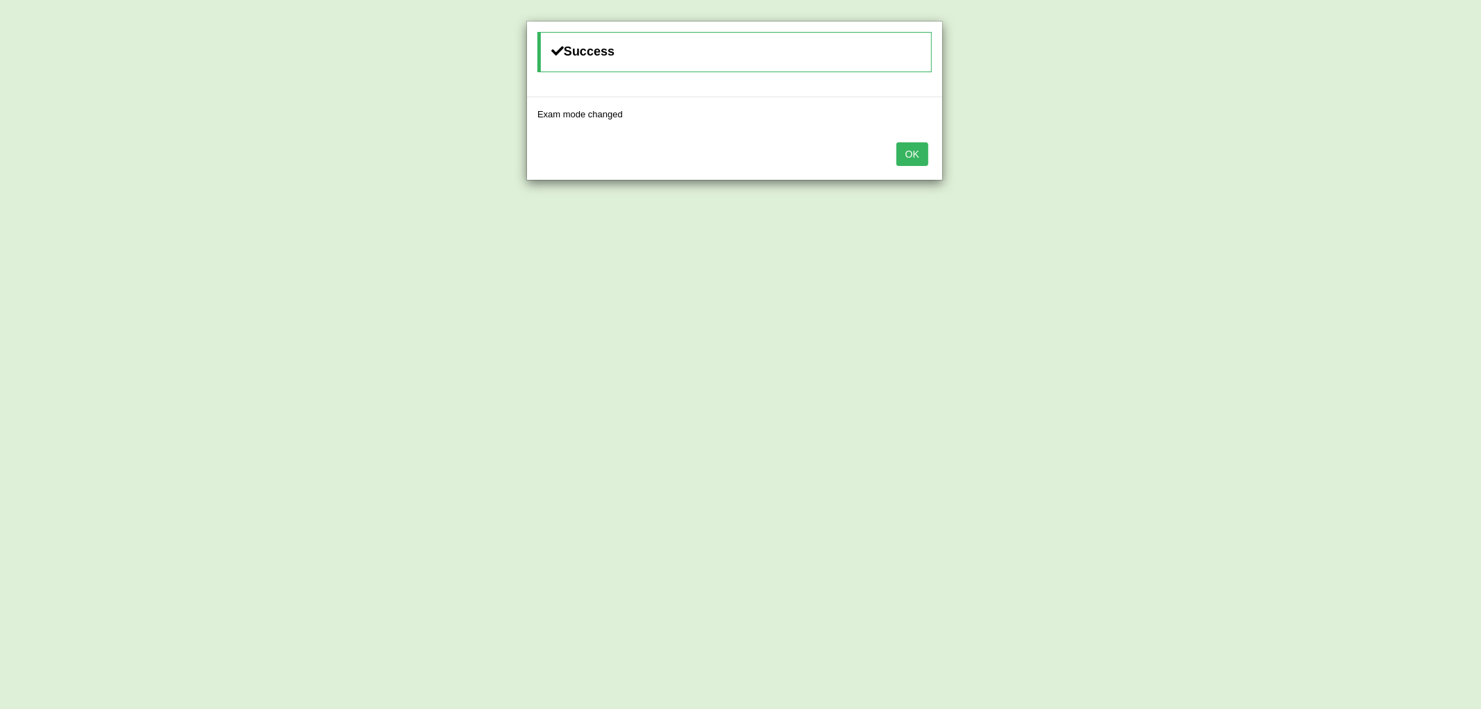
click at [914, 155] on button "OK" at bounding box center [912, 154] width 32 height 24
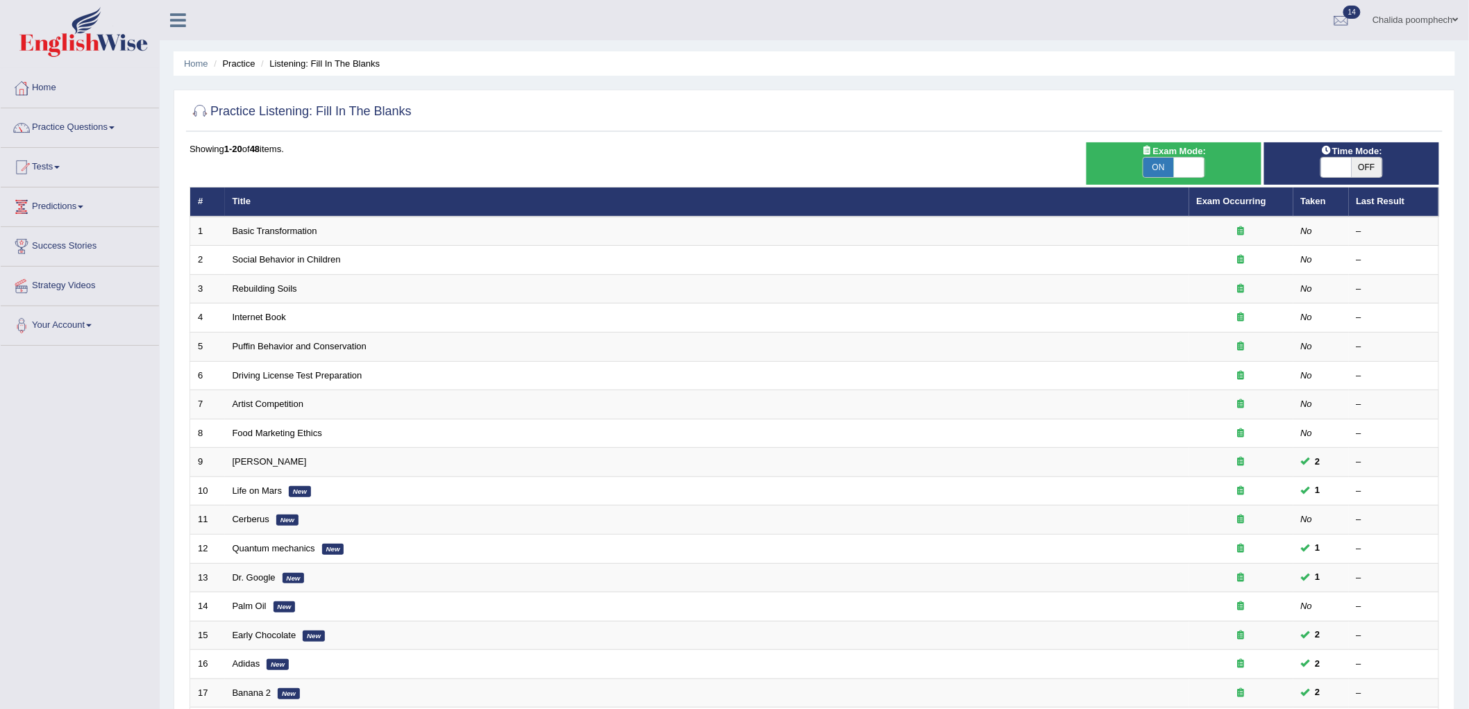
click at [1366, 169] on span "OFF" at bounding box center [1367, 167] width 31 height 19
checkbox input "true"
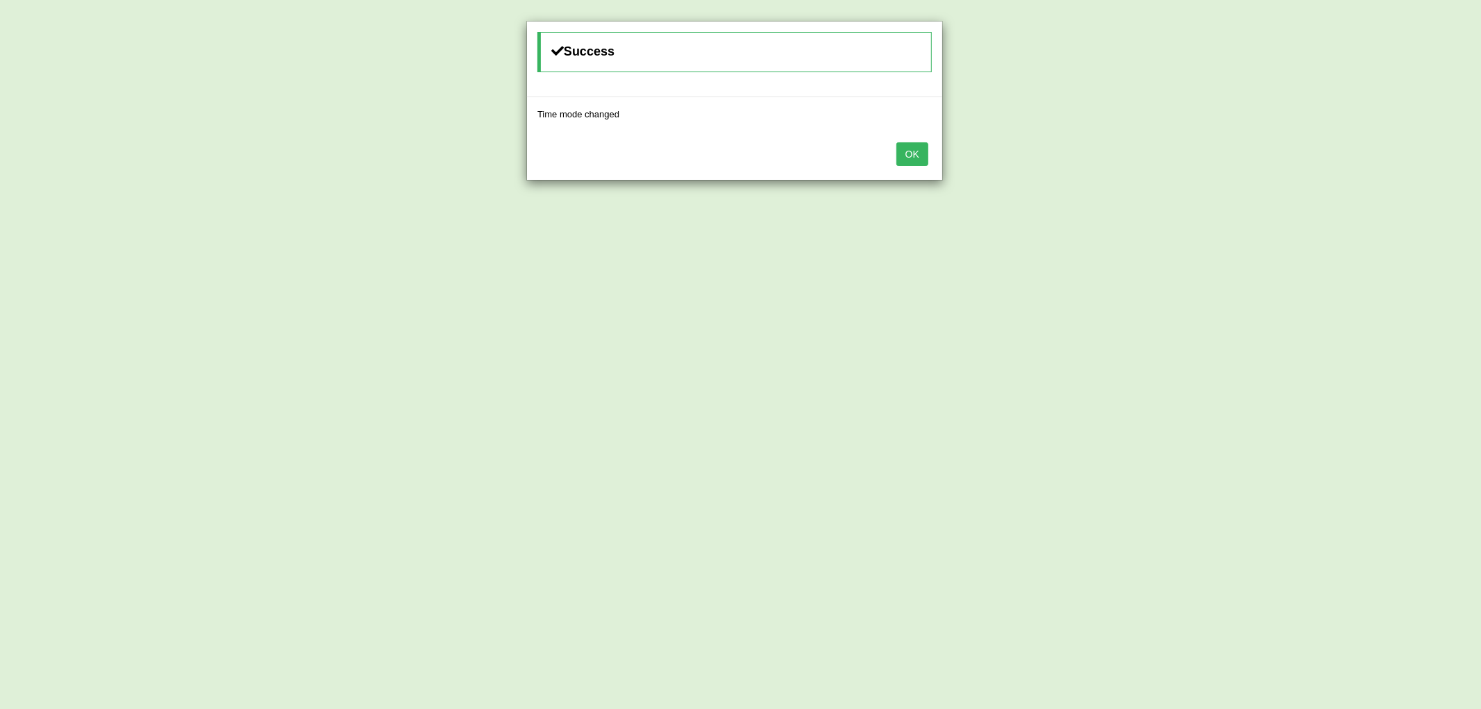
click at [907, 160] on button "OK" at bounding box center [912, 154] width 32 height 24
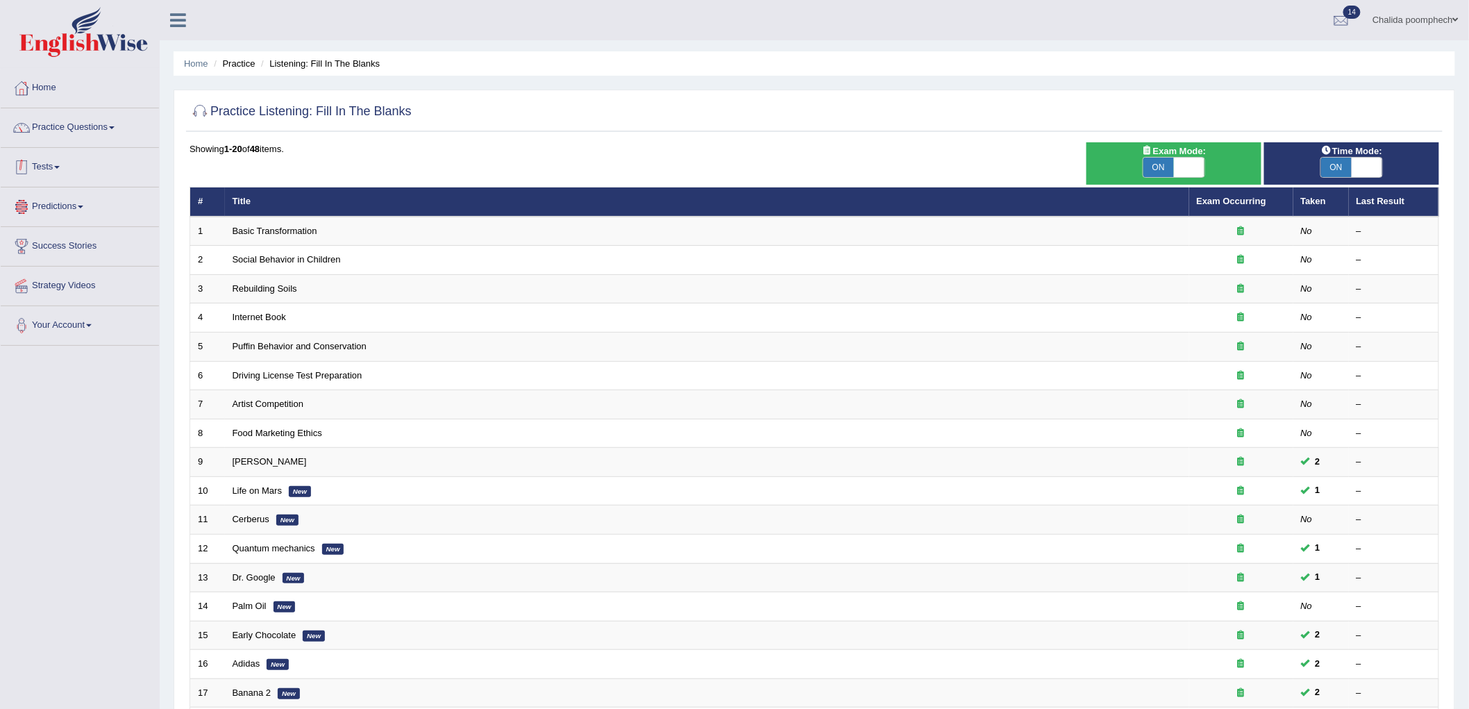
click at [57, 171] on link "Tests" at bounding box center [80, 165] width 158 height 35
click at [57, 174] on link "Tests" at bounding box center [78, 165] width 155 height 35
click at [44, 163] on link "Tests" at bounding box center [80, 165] width 158 height 35
click at [60, 222] on link "Take Mock Test" at bounding box center [91, 224] width 130 height 25
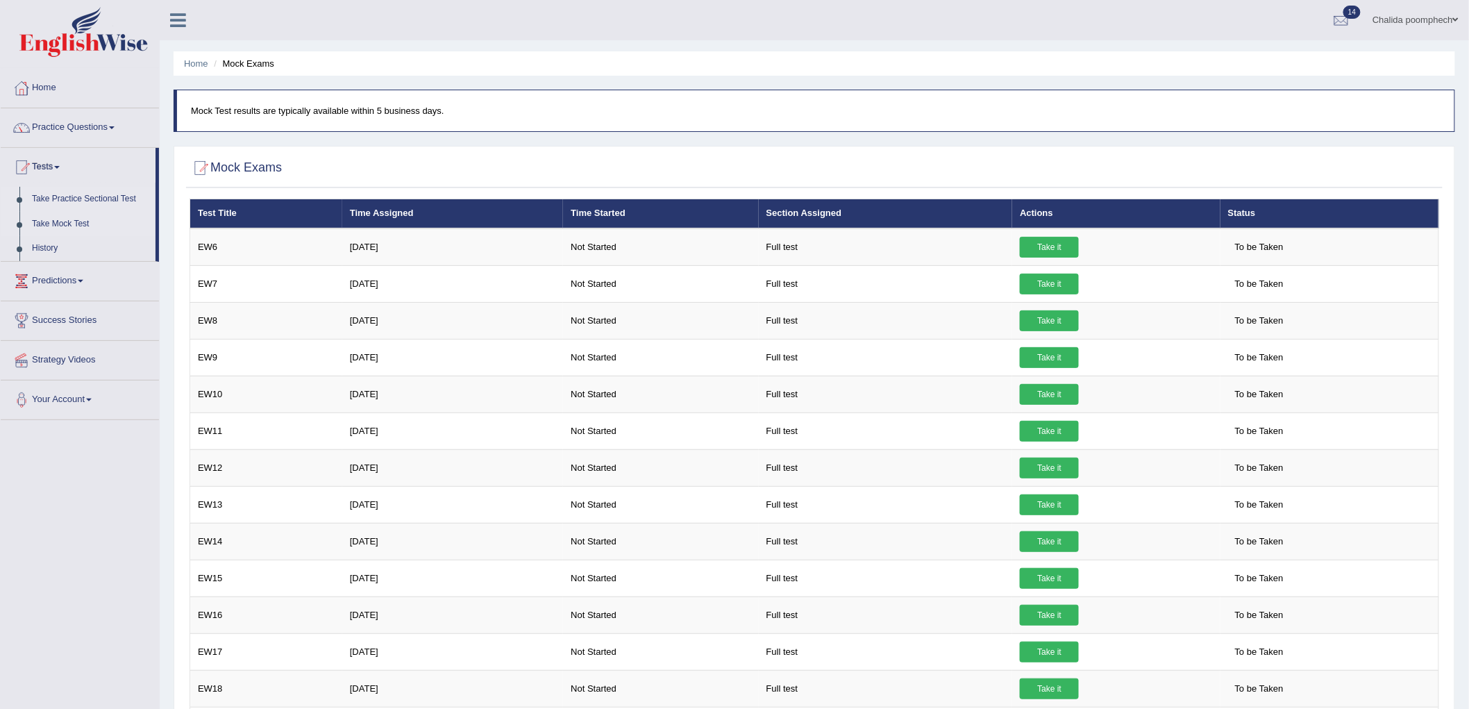
click at [78, 197] on link "Take Practice Sectional Test" at bounding box center [91, 199] width 130 height 25
click at [49, 248] on link "History" at bounding box center [91, 248] width 130 height 25
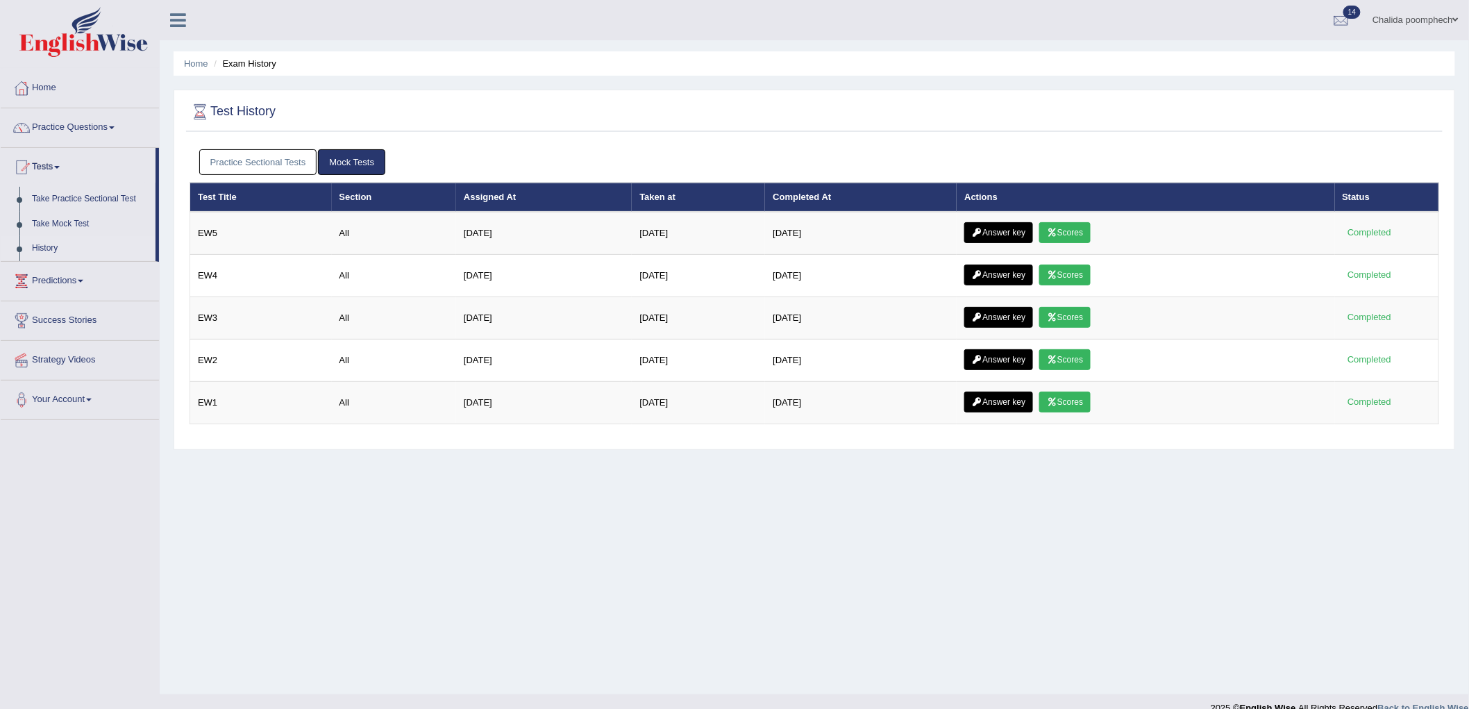
click at [296, 158] on link "Practice Sectional Tests" at bounding box center [258, 162] width 118 height 26
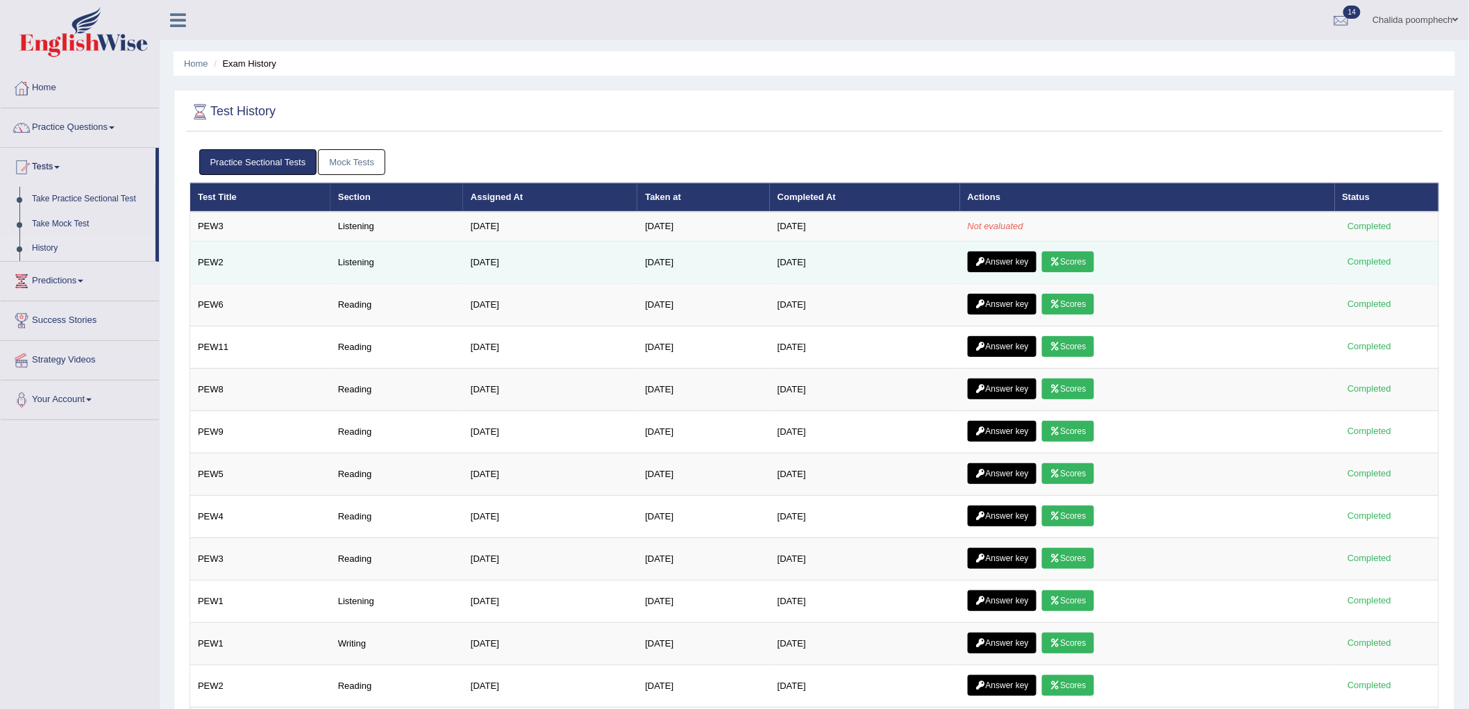
click at [996, 258] on link "Answer key" at bounding box center [1002, 261] width 69 height 21
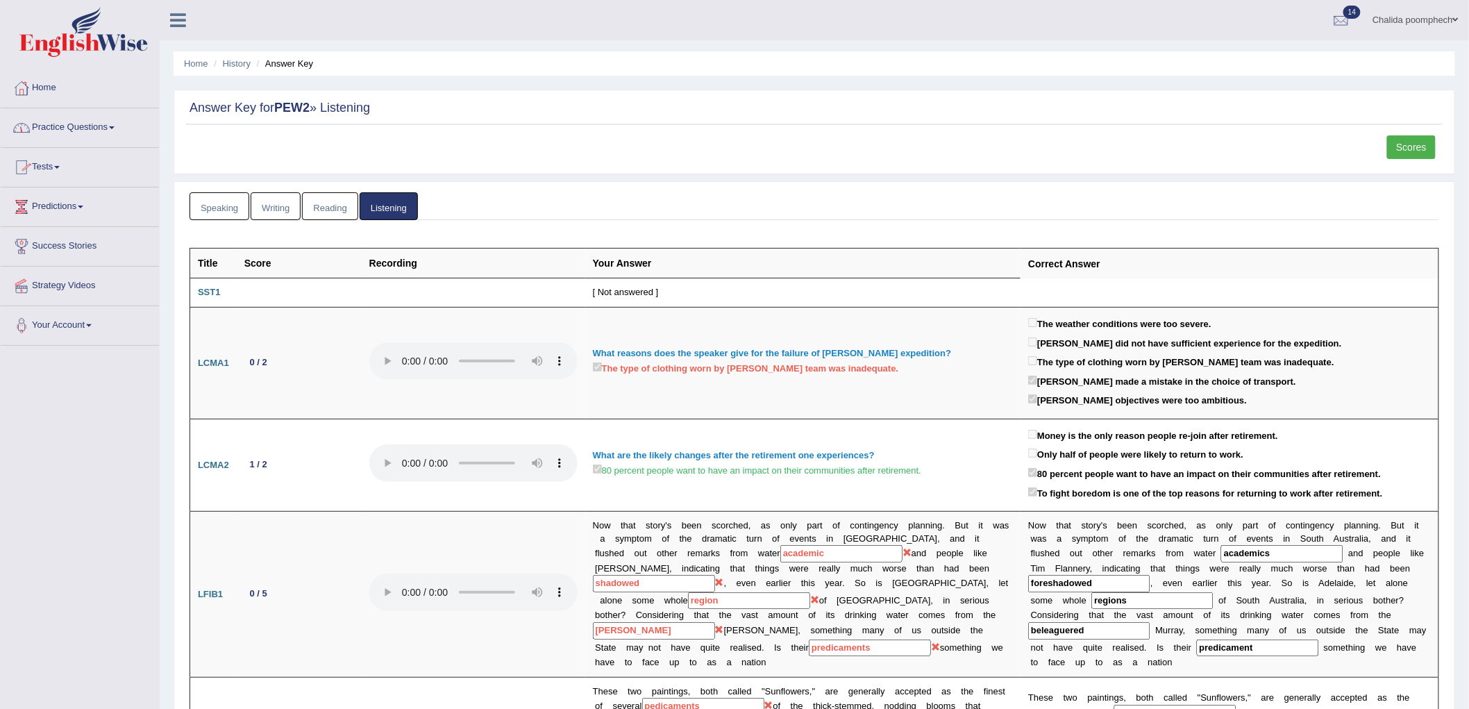
click at [49, 169] on link "Tests" at bounding box center [80, 165] width 158 height 35
click at [57, 249] on link "History" at bounding box center [91, 248] width 130 height 25
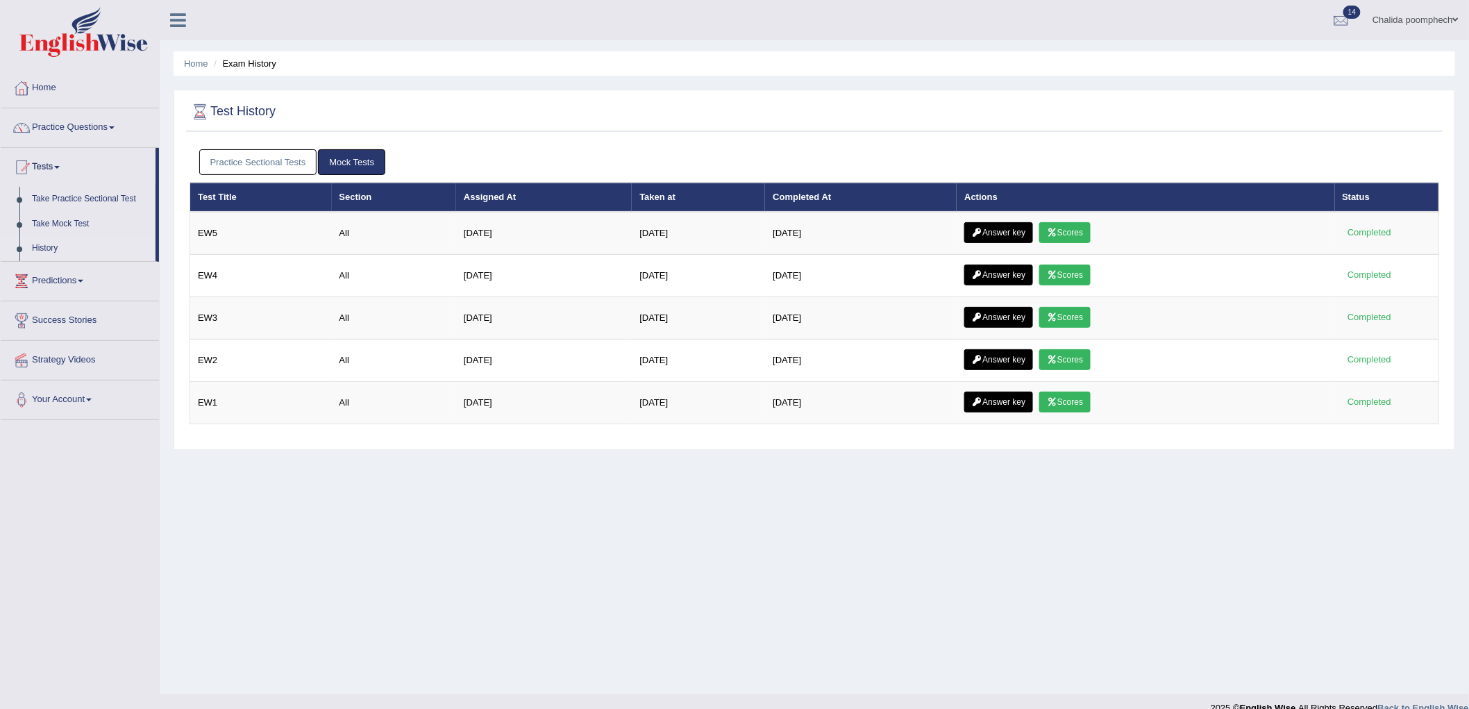
click at [294, 165] on link "Practice Sectional Tests" at bounding box center [258, 162] width 118 height 26
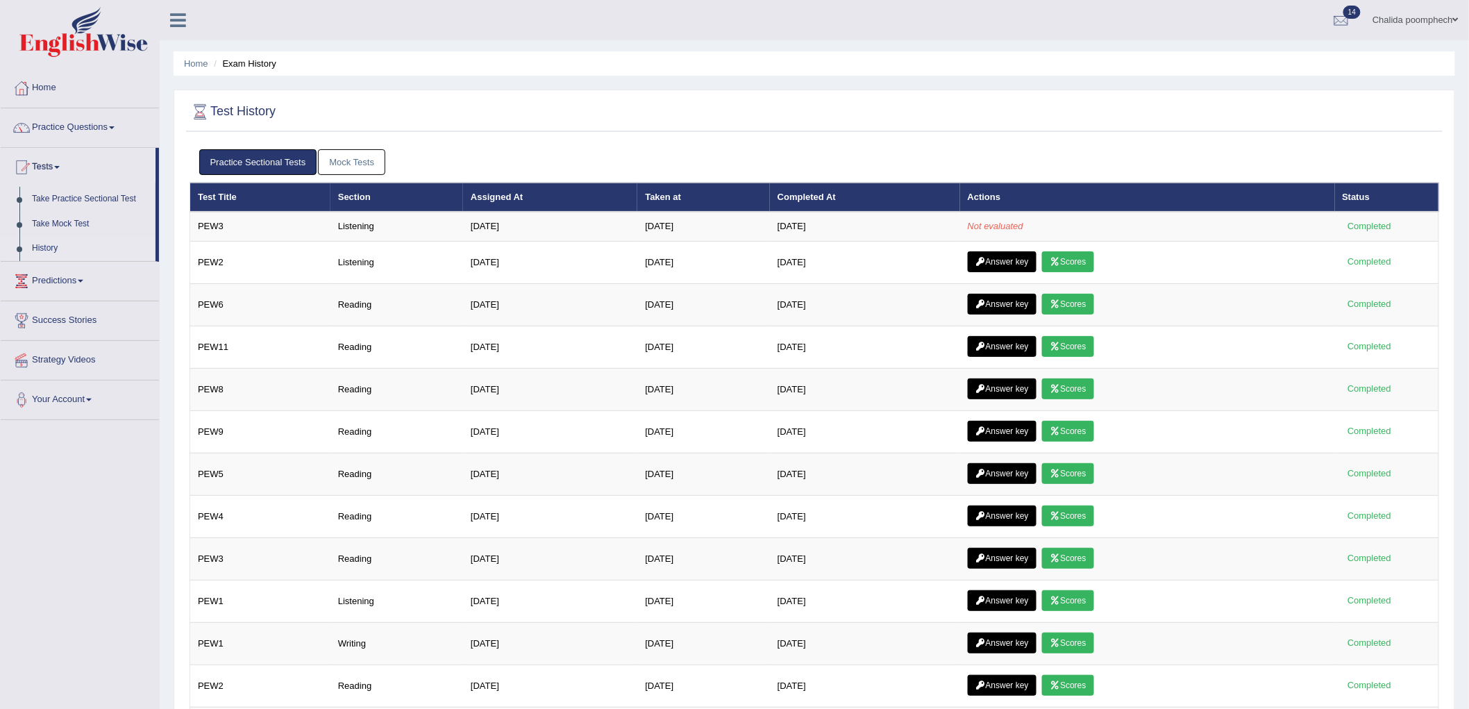
click at [358, 162] on link "Mock Tests" at bounding box center [351, 162] width 67 height 26
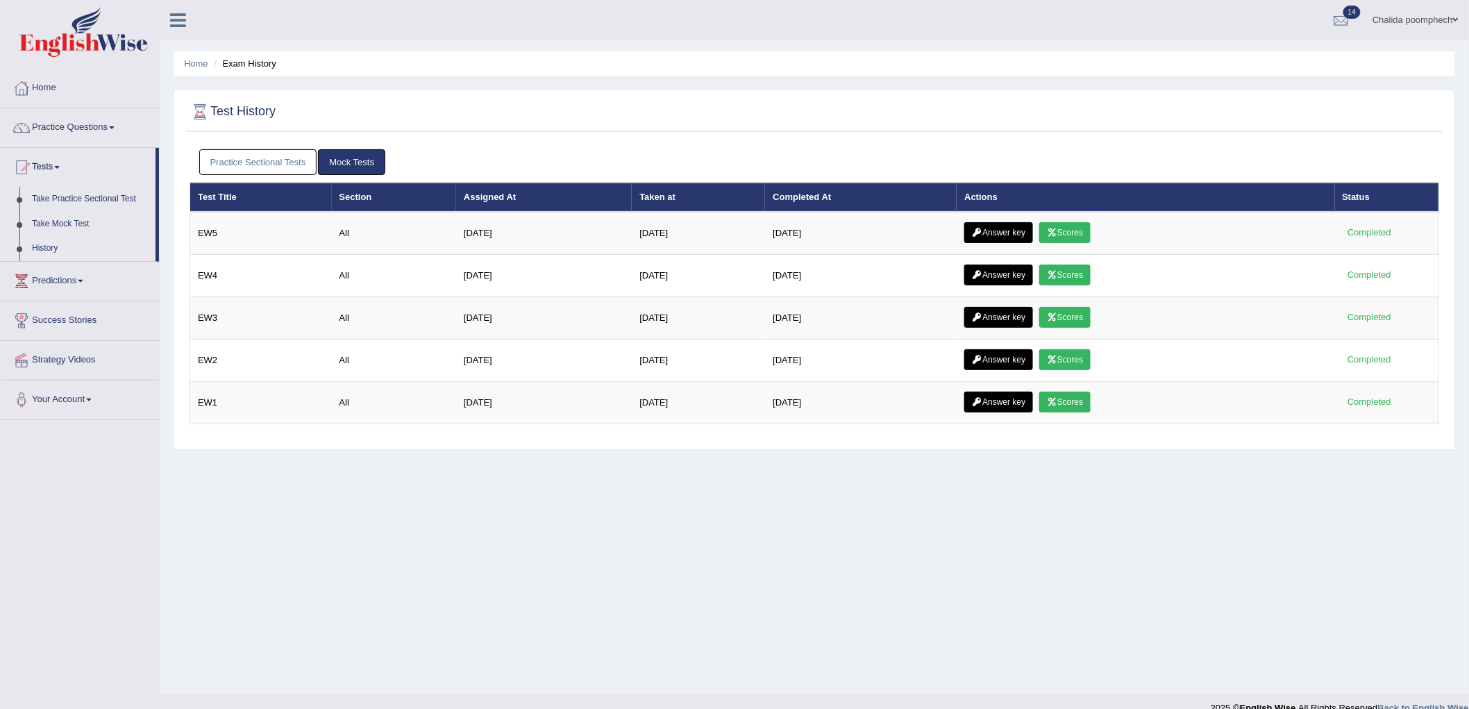
click at [281, 165] on link "Practice Sectional Tests" at bounding box center [258, 162] width 118 height 26
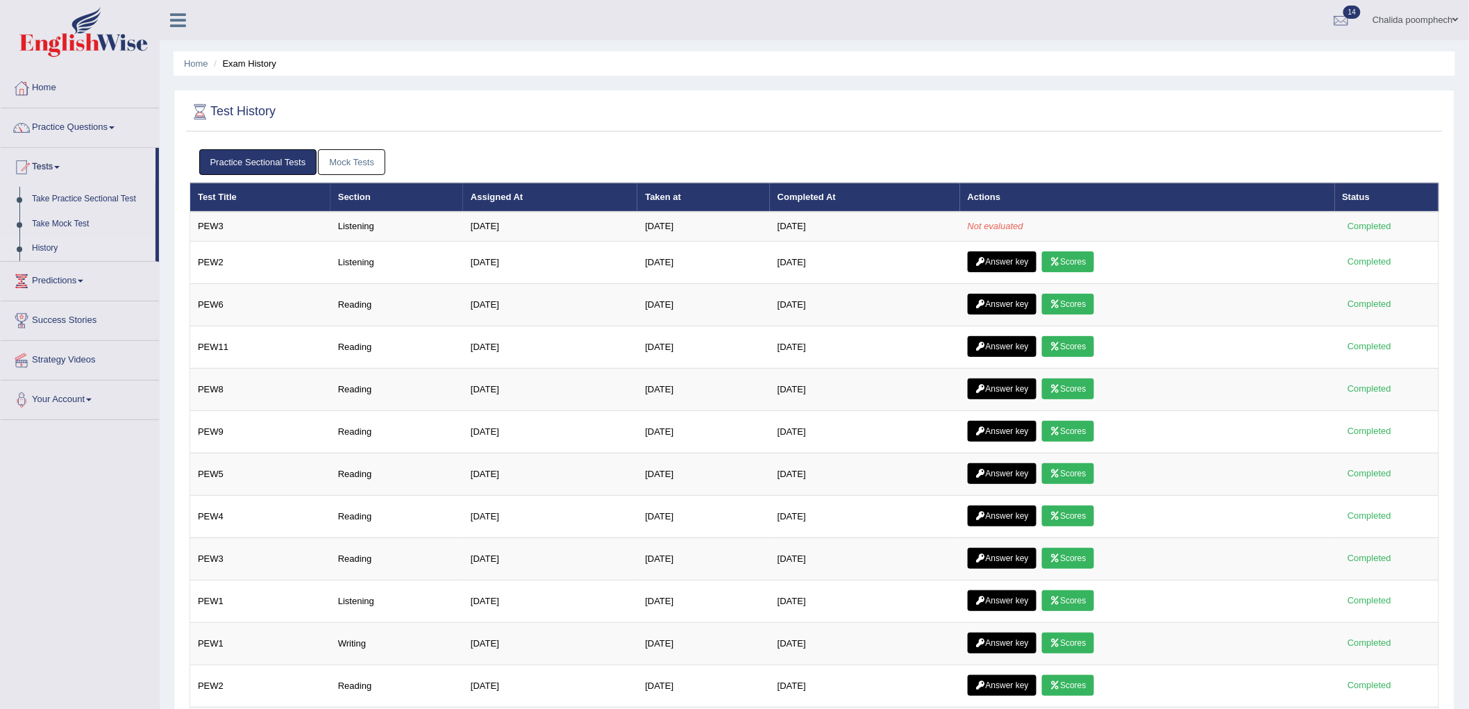
drag, startPoint x: 278, startPoint y: 10, endPoint x: 264, endPoint y: 15, distance: 15.6
click at [265, 15] on div "Chalida poomphech Toggle navigation Username: chalida_parramatta Access Type: O…" at bounding box center [815, 20] width 1310 height 40
drag, startPoint x: 231, startPoint y: 36, endPoint x: 208, endPoint y: 44, distance: 24.2
click at [229, 37] on div "Chalida poomphech Toggle navigation Username: chalida_parramatta Access Type: O…" at bounding box center [815, 20] width 1310 height 40
click at [126, 117] on link "Practice Questions" at bounding box center [80, 125] width 158 height 35
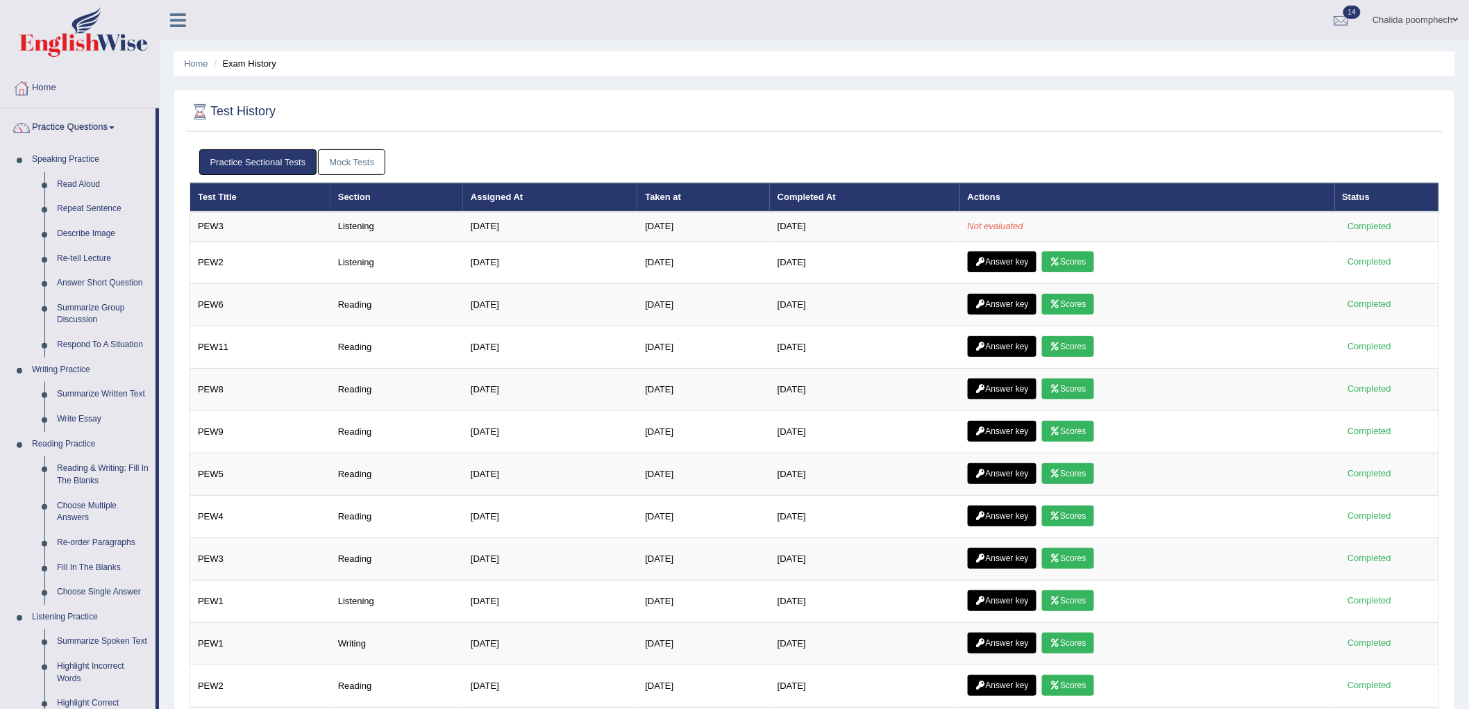
click at [369, 160] on link "Mock Tests" at bounding box center [351, 162] width 67 height 26
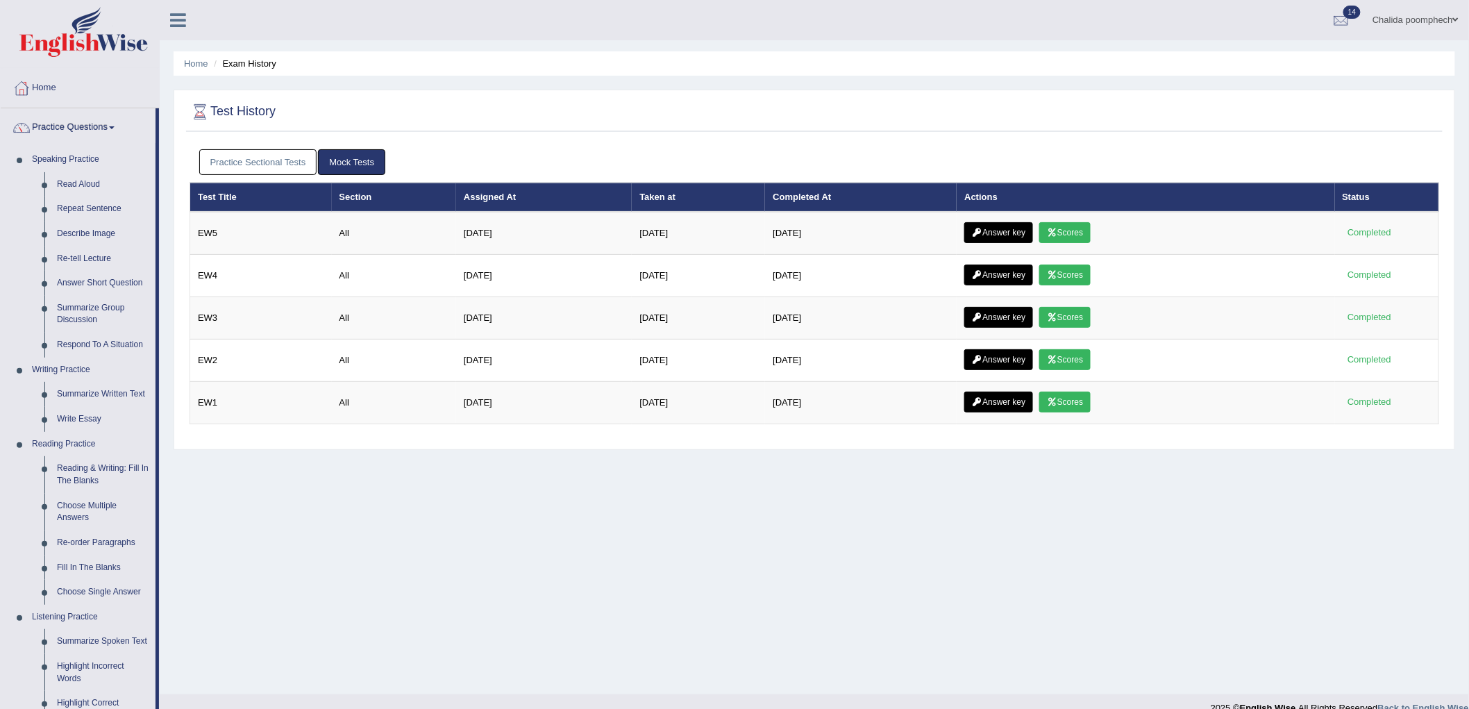
click at [288, 167] on link "Practice Sectional Tests" at bounding box center [258, 162] width 118 height 26
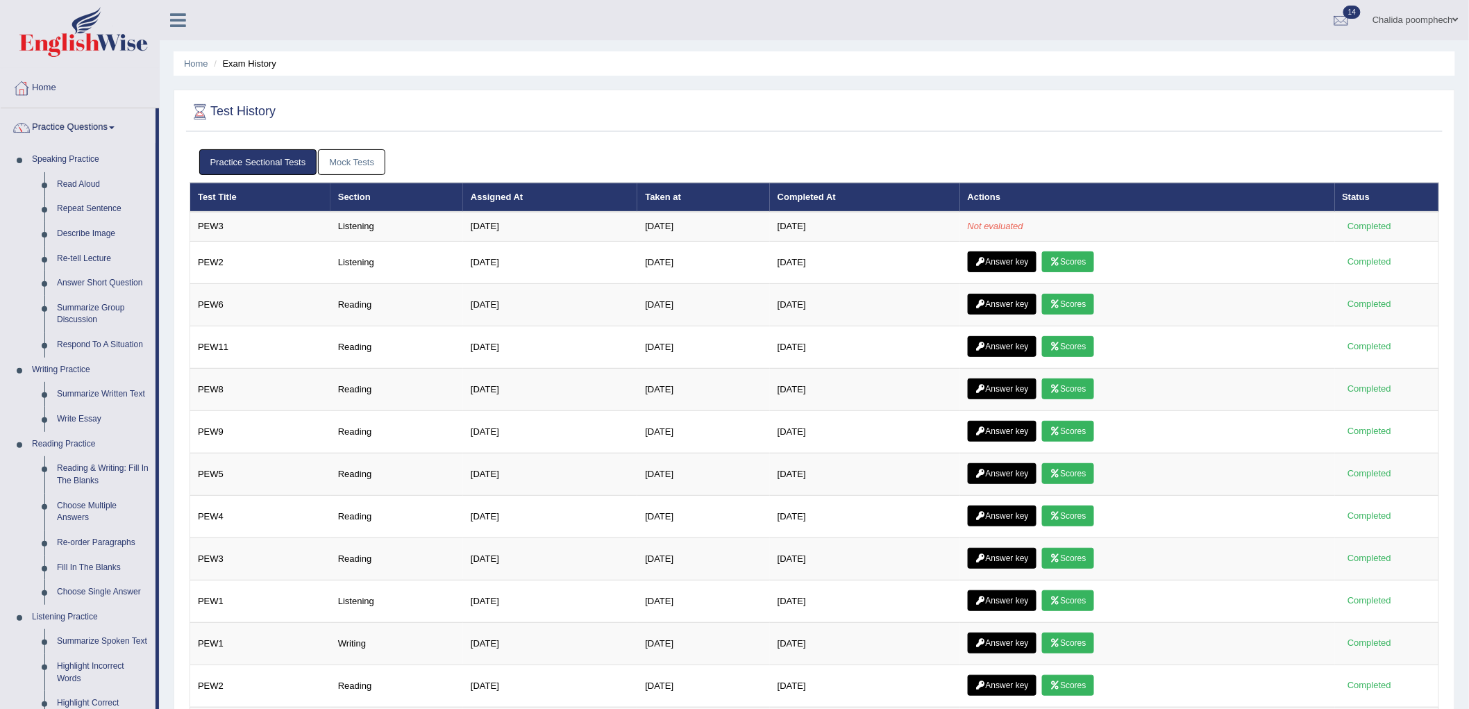
click at [352, 169] on link "Mock Tests" at bounding box center [351, 162] width 67 height 26
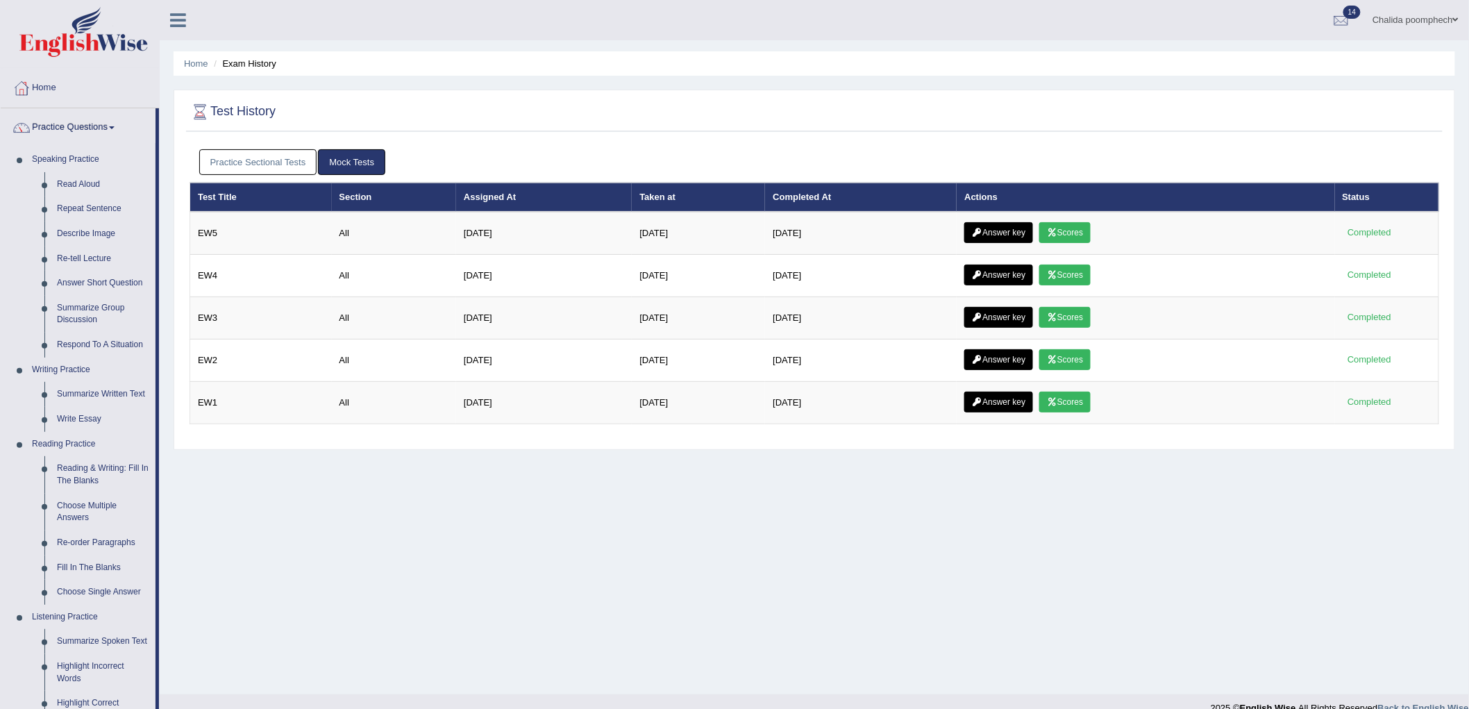
drag, startPoint x: 324, startPoint y: 133, endPoint x: 283, endPoint y: 142, distance: 41.9
click at [324, 141] on div "Test History Practice Sectional Tests Mock Tests Test Title Section Assigned At…" at bounding box center [815, 270] width 1282 height 360
drag, startPoint x: 262, startPoint y: 140, endPoint x: 212, endPoint y: 184, distance: 66.9
drag, startPoint x: 212, startPoint y: 184, endPoint x: 748, endPoint y: 98, distance: 542.2
click at [748, 98] on div at bounding box center [815, 112] width 1250 height 28
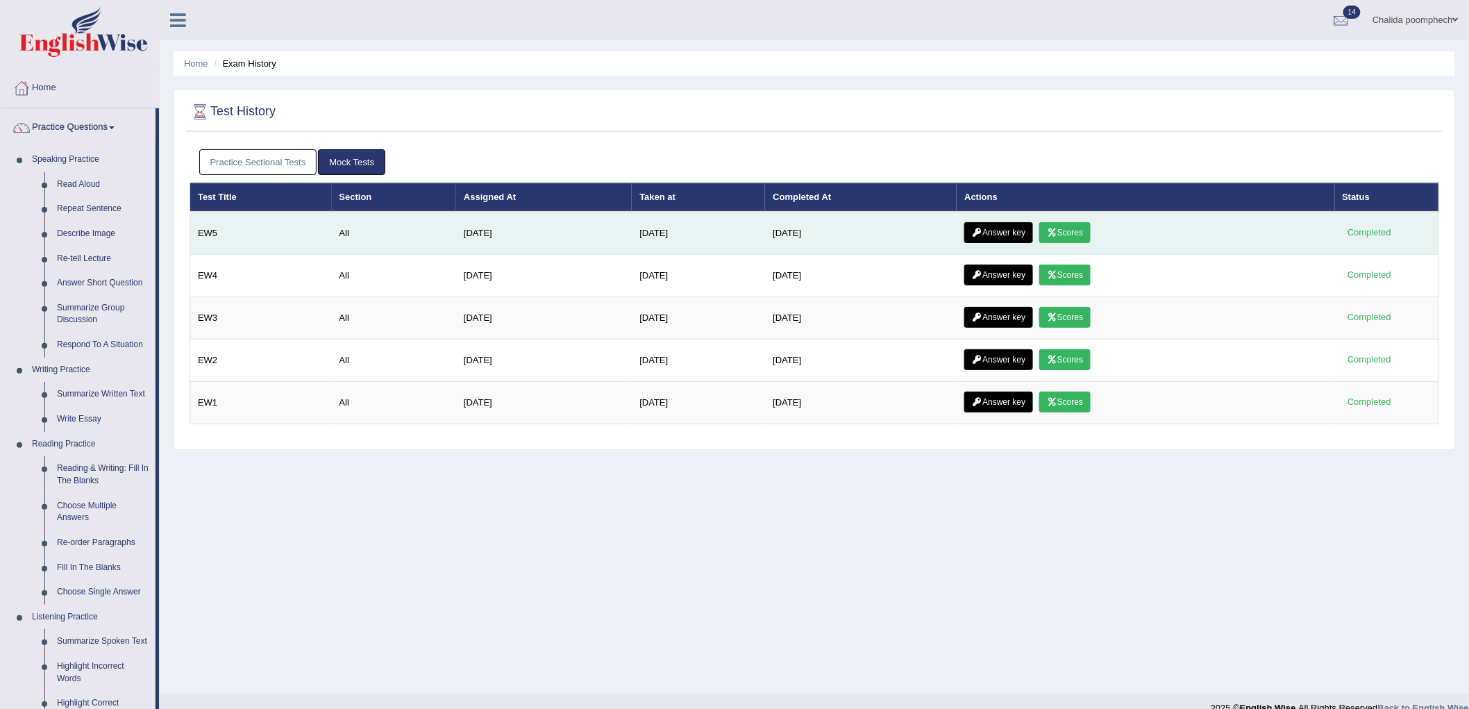
click at [1011, 233] on link "Answer key" at bounding box center [998, 232] width 69 height 21
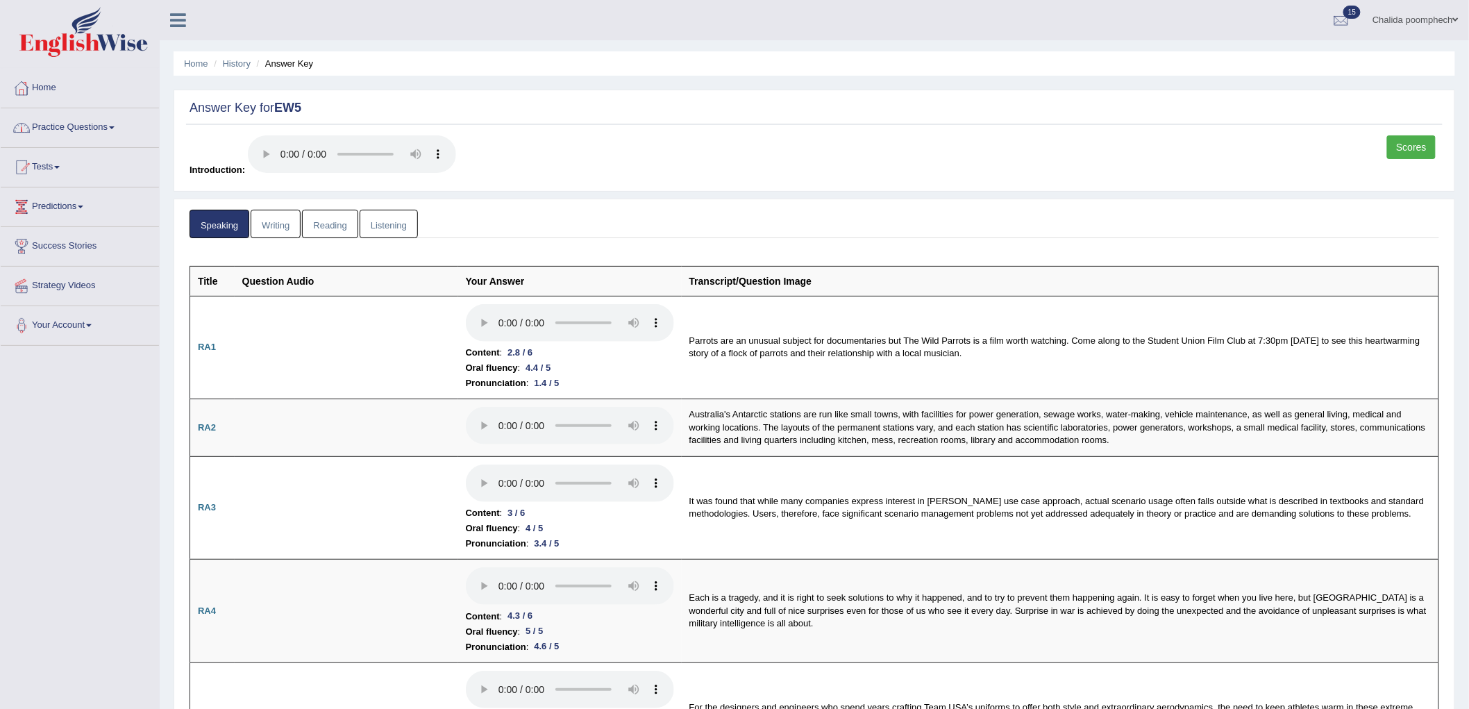
click at [106, 126] on link "Practice Questions" at bounding box center [80, 125] width 158 height 35
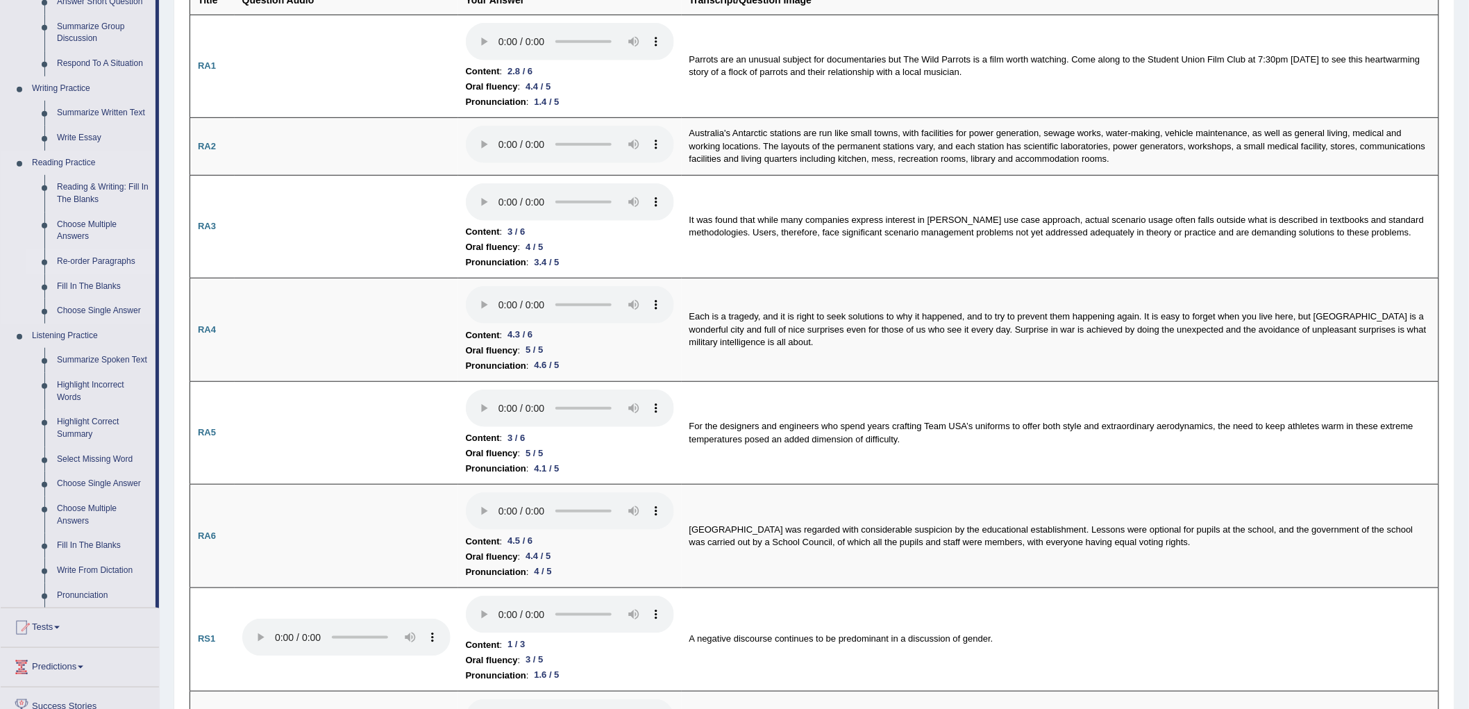
scroll to position [539, 0]
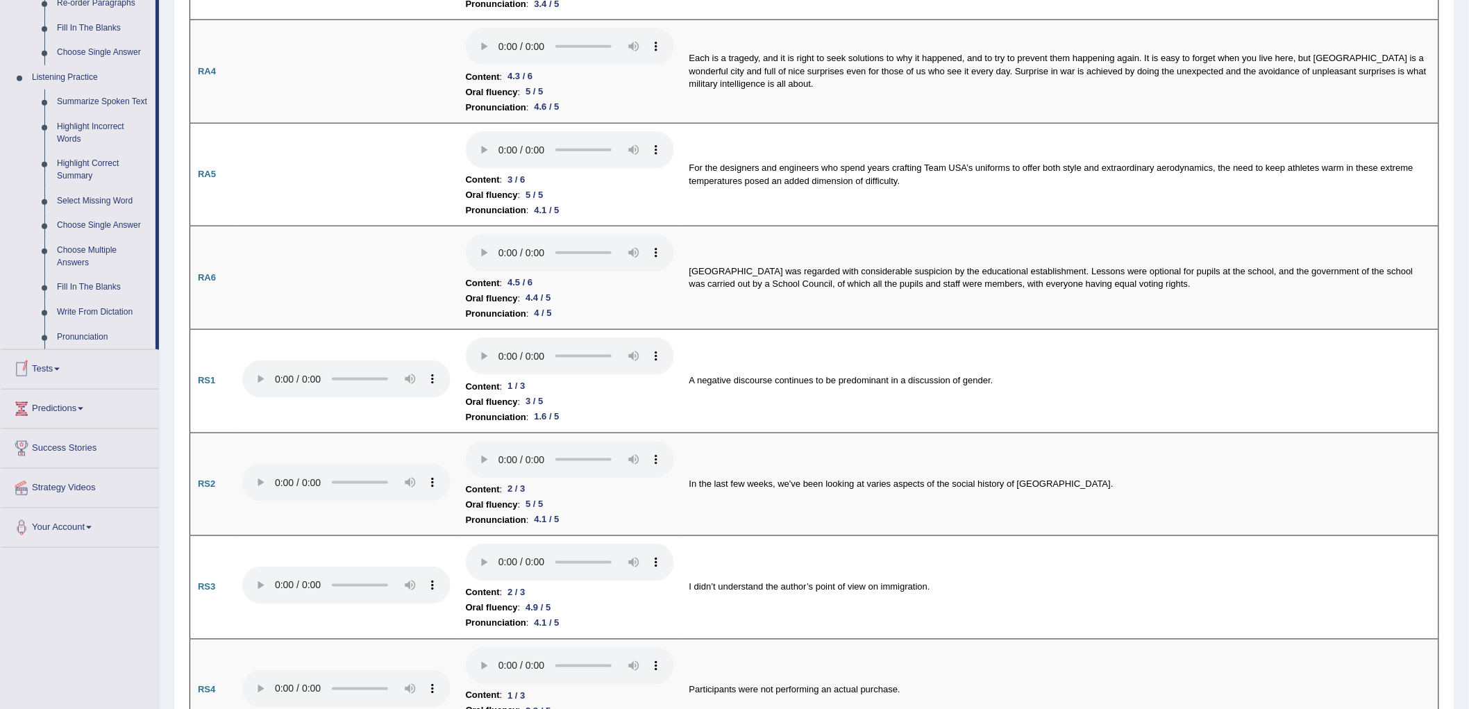
click at [75, 376] on link "Tests" at bounding box center [80, 367] width 158 height 35
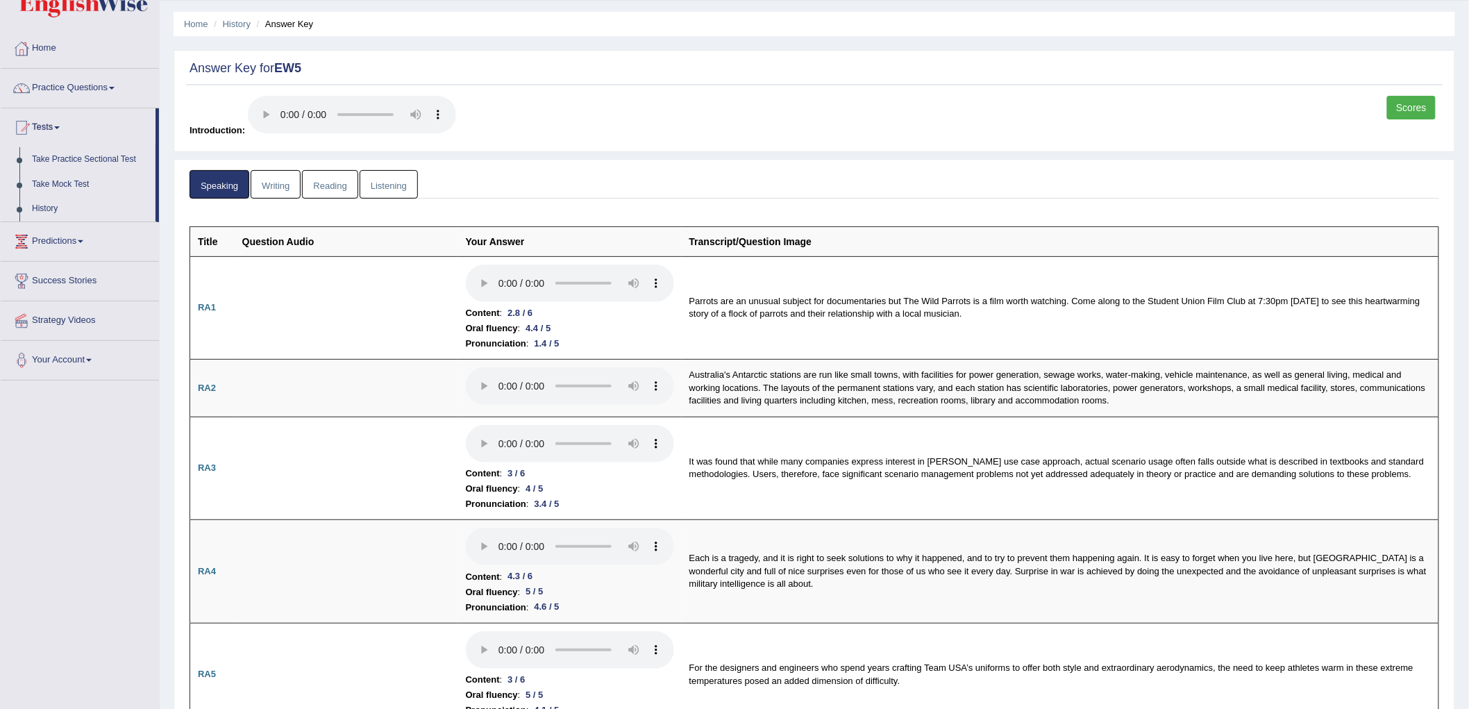
scroll to position [77, 0]
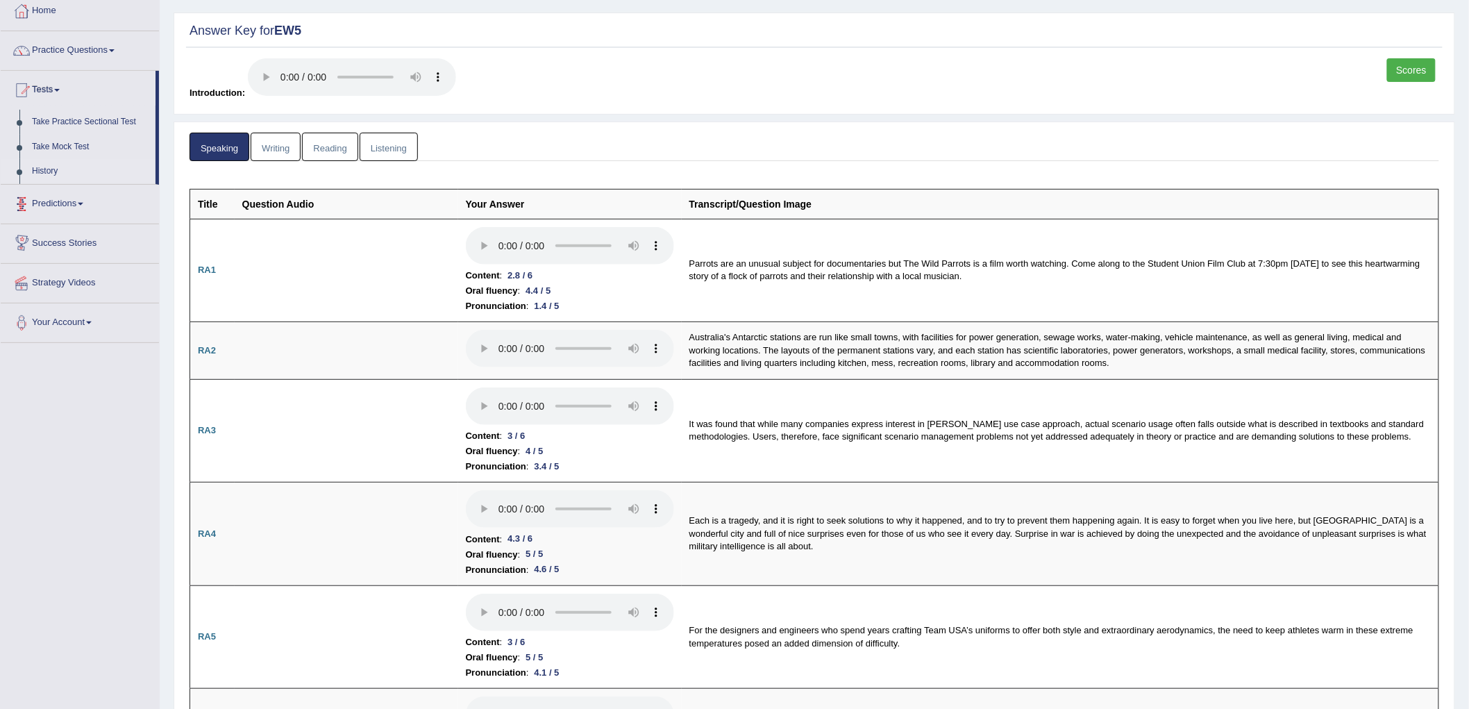
click at [51, 175] on link "History" at bounding box center [91, 171] width 130 height 25
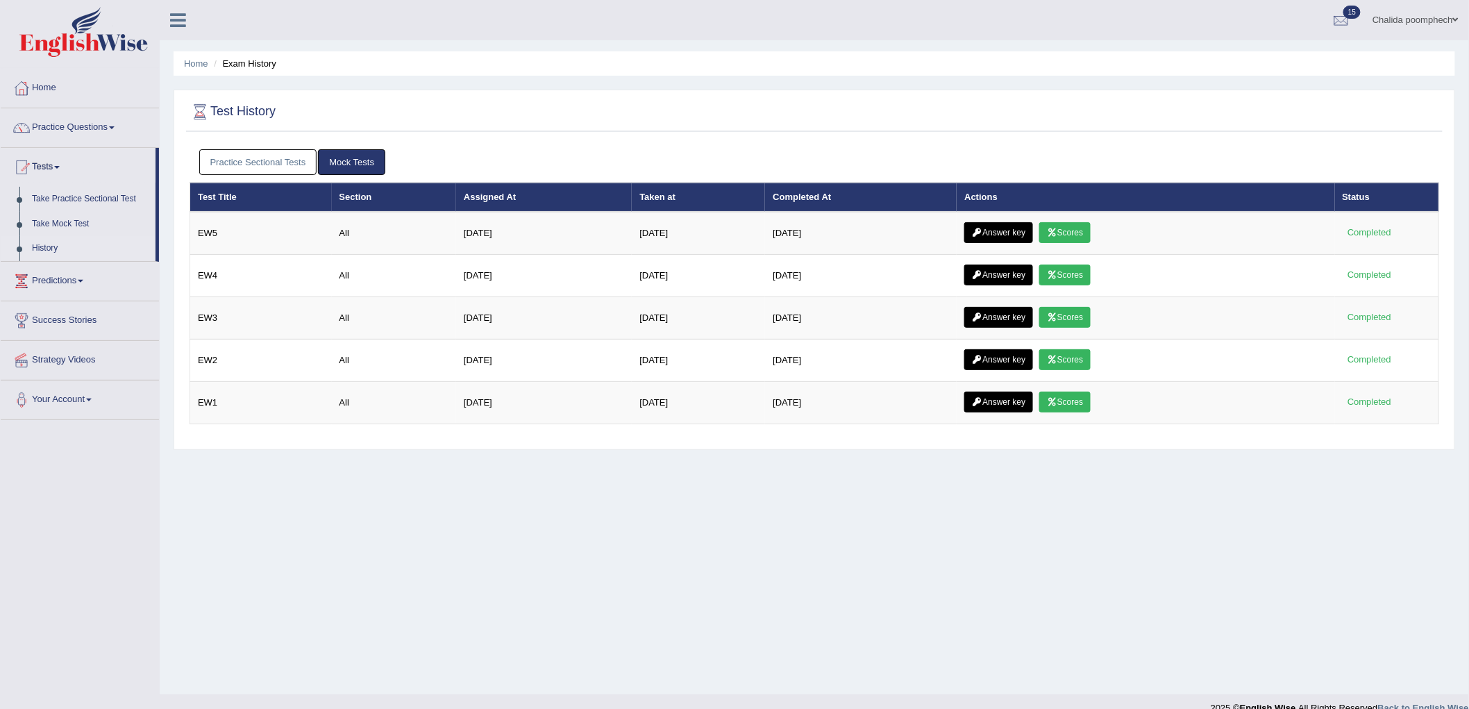
click at [341, 160] on link "Mock Tests" at bounding box center [351, 162] width 67 height 26
click at [289, 160] on link "Practice Sectional Tests" at bounding box center [258, 162] width 118 height 26
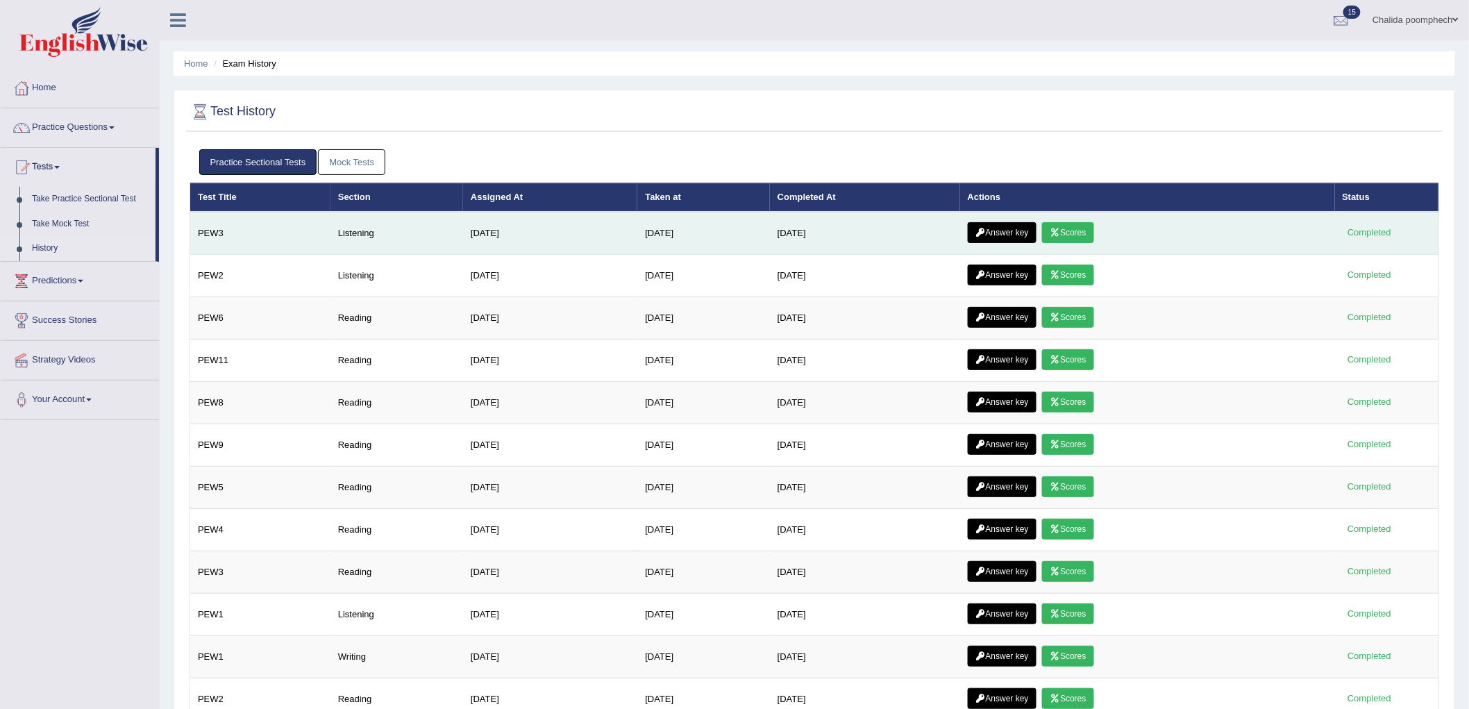
click at [1011, 239] on link "Answer key" at bounding box center [1002, 232] width 69 height 21
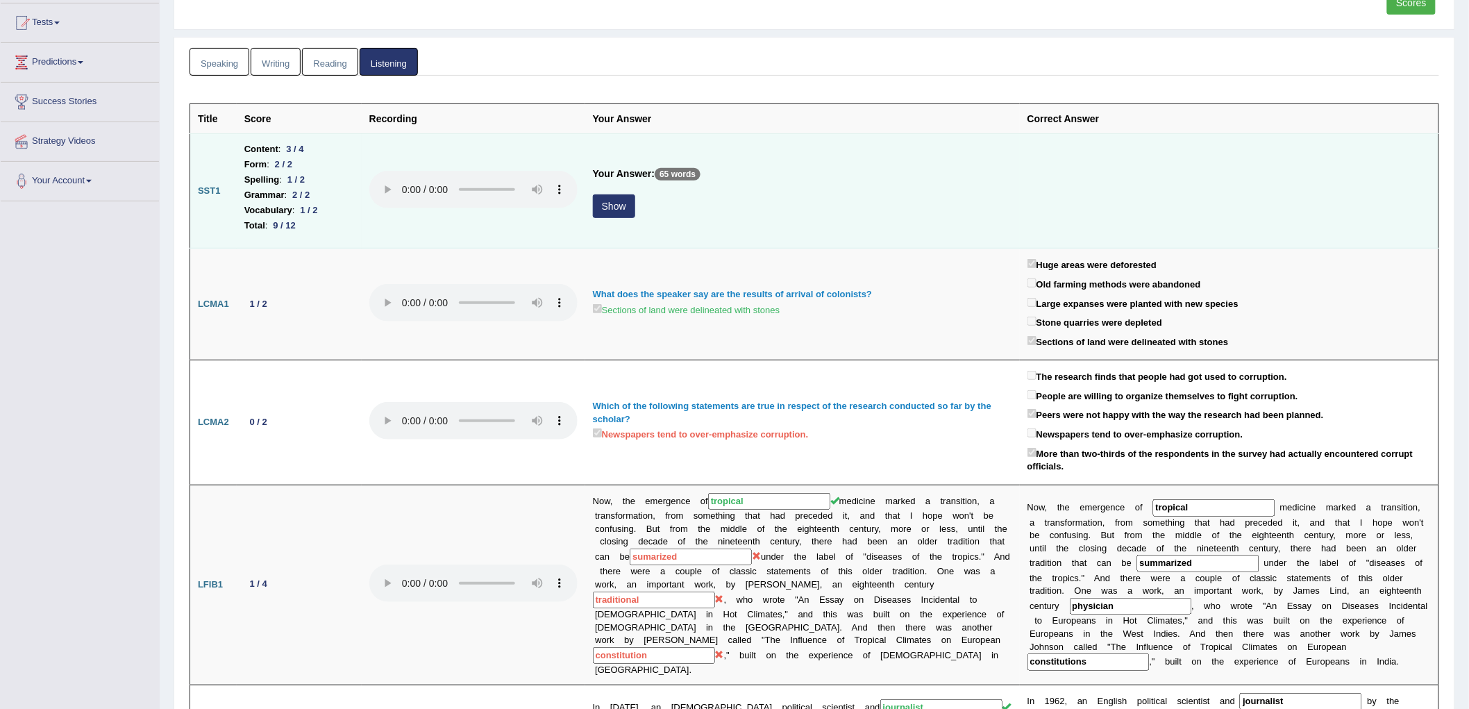
scroll to position [154, 0]
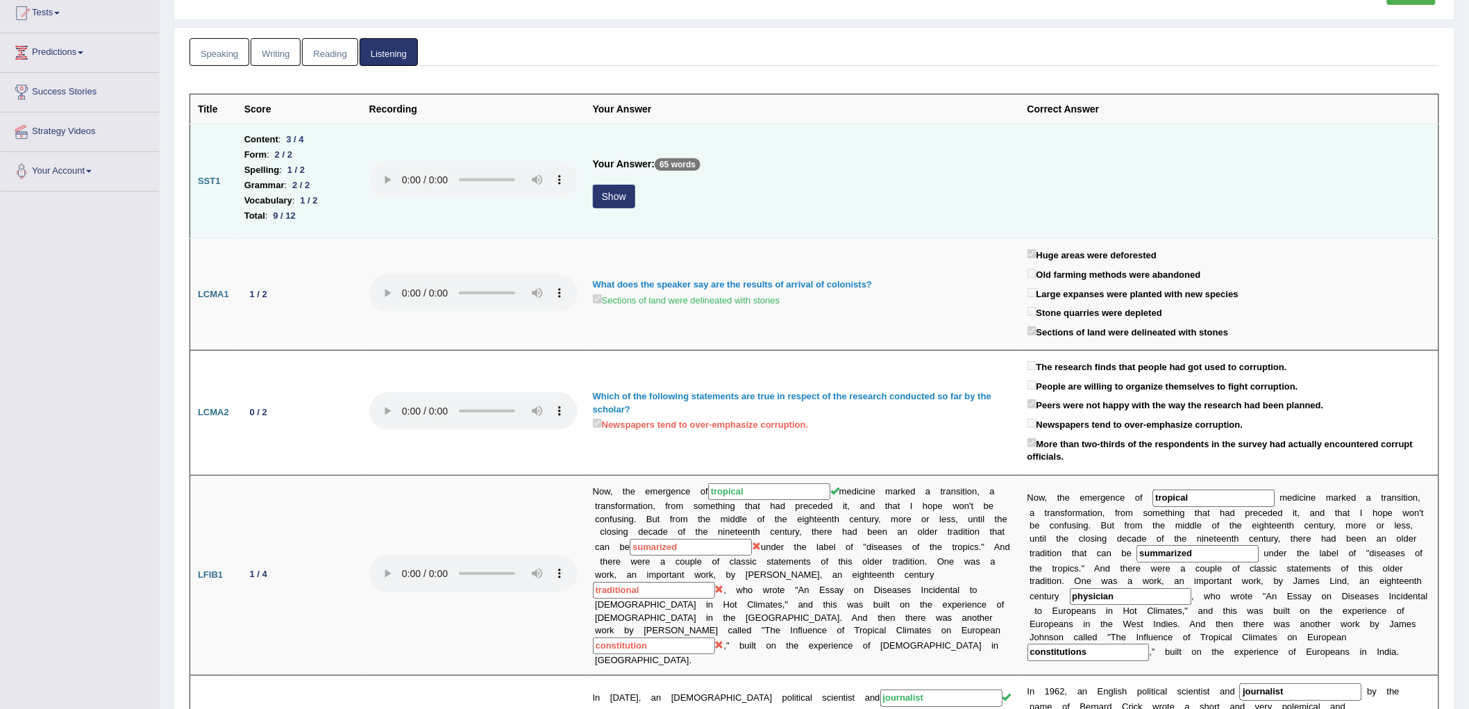
click at [614, 195] on button "Show" at bounding box center [614, 197] width 42 height 24
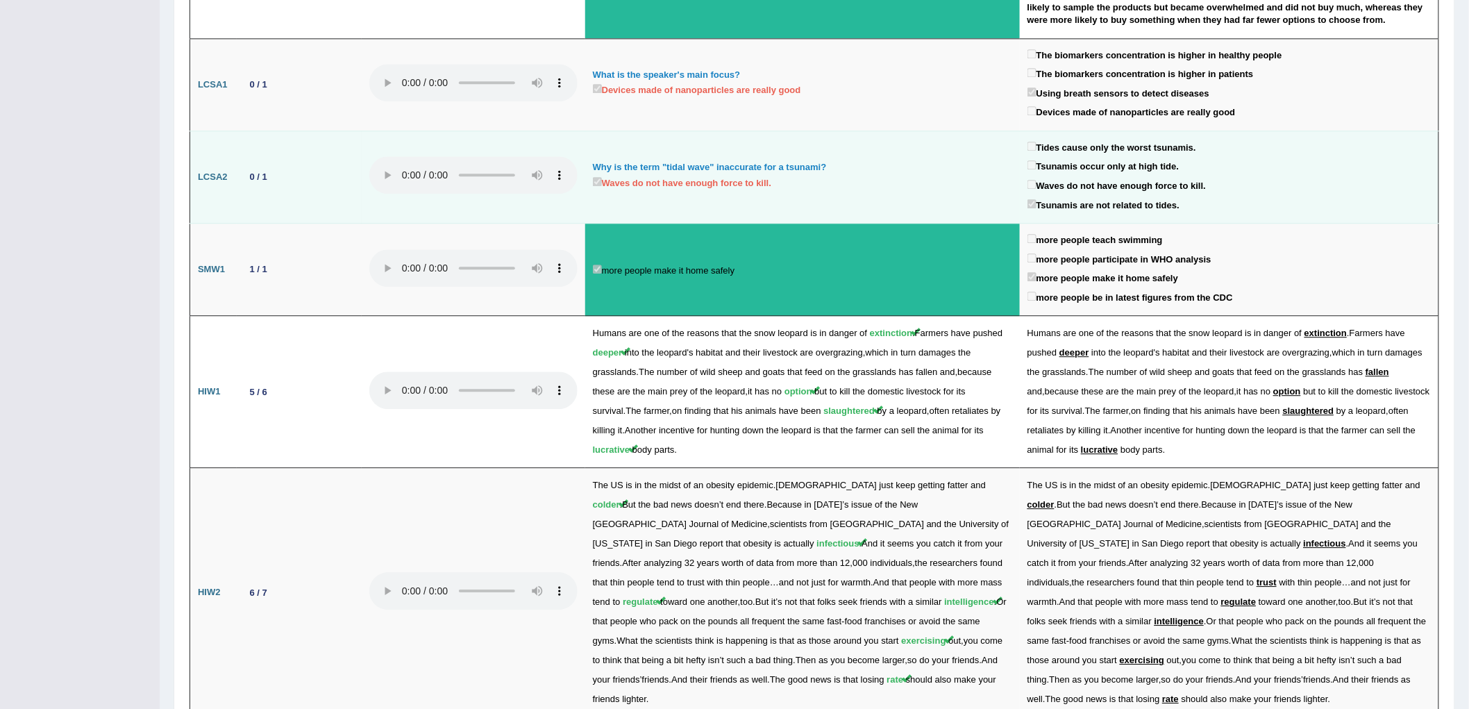
scroll to position [1591, 0]
